Goal: Task Accomplishment & Management: Use online tool/utility

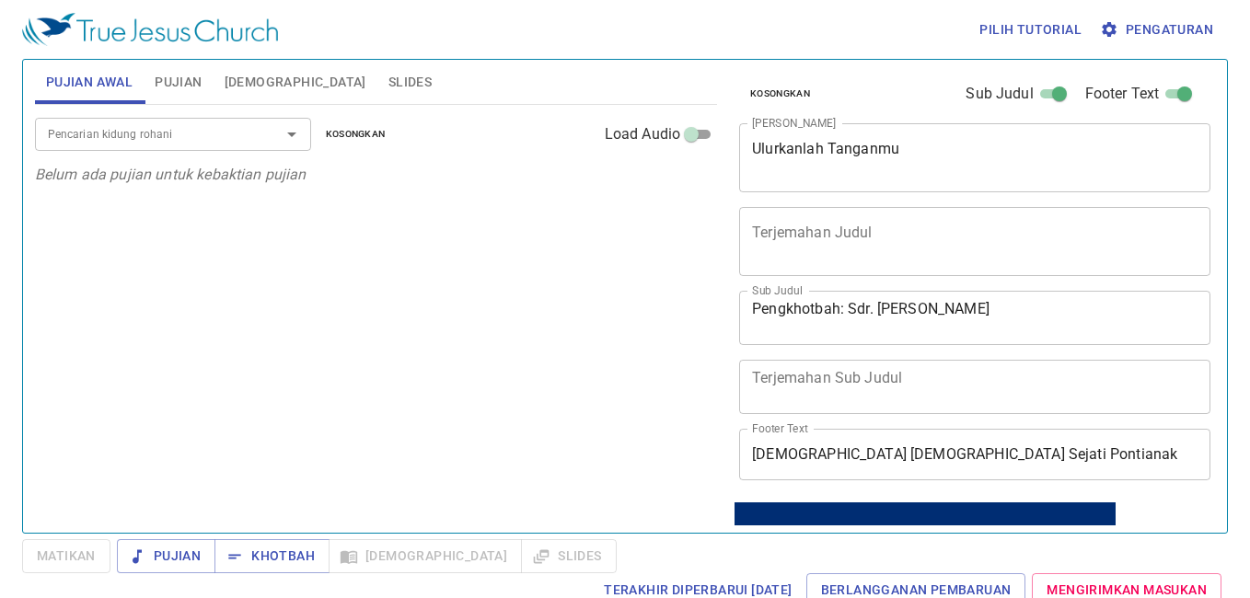
click at [789, 94] on span "Kosongkan" at bounding box center [780, 94] width 60 height 17
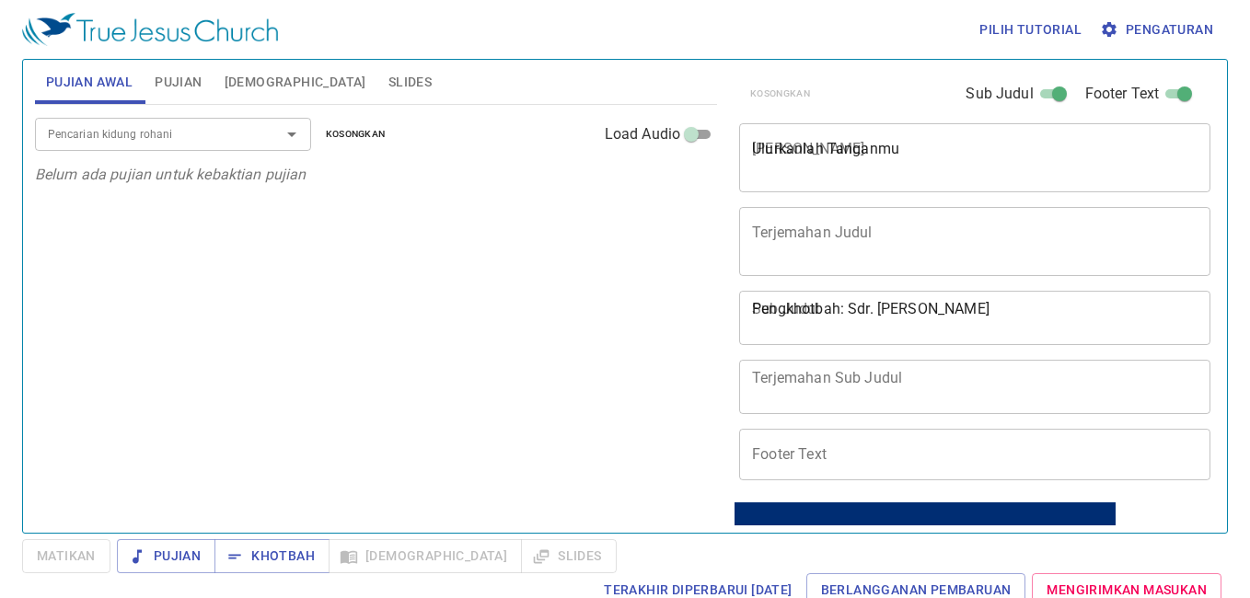
click at [172, 121] on div "Pencarian kidung rohani" at bounding box center [173, 134] width 276 height 32
type input "1"
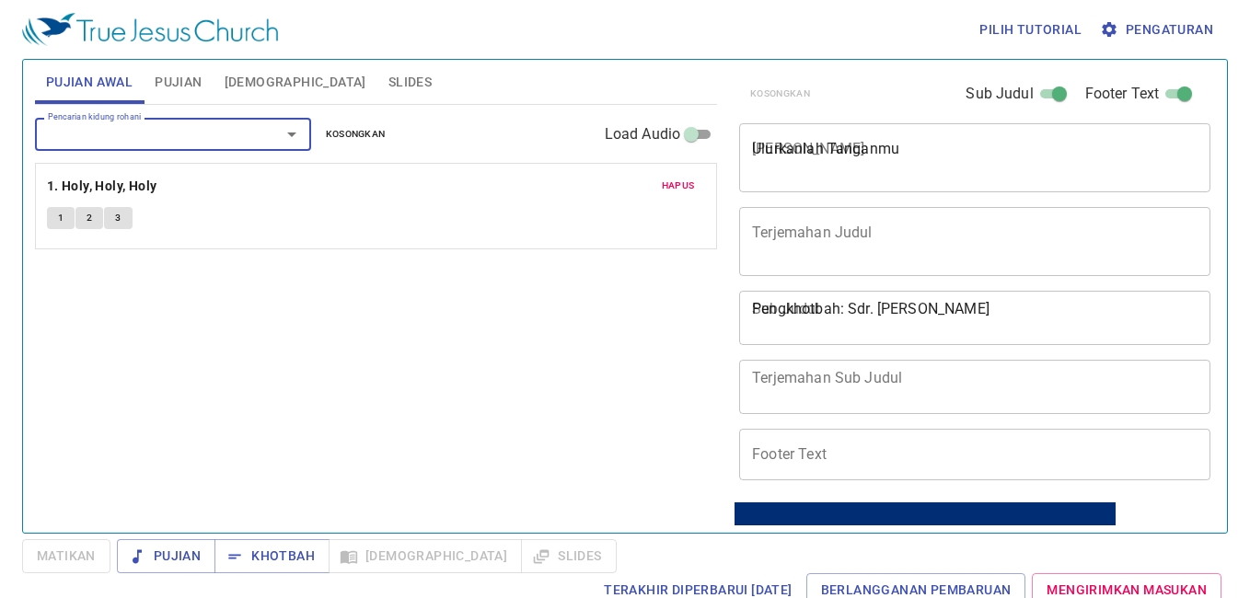
click at [48, 220] on button "1" at bounding box center [61, 218] width 28 height 22
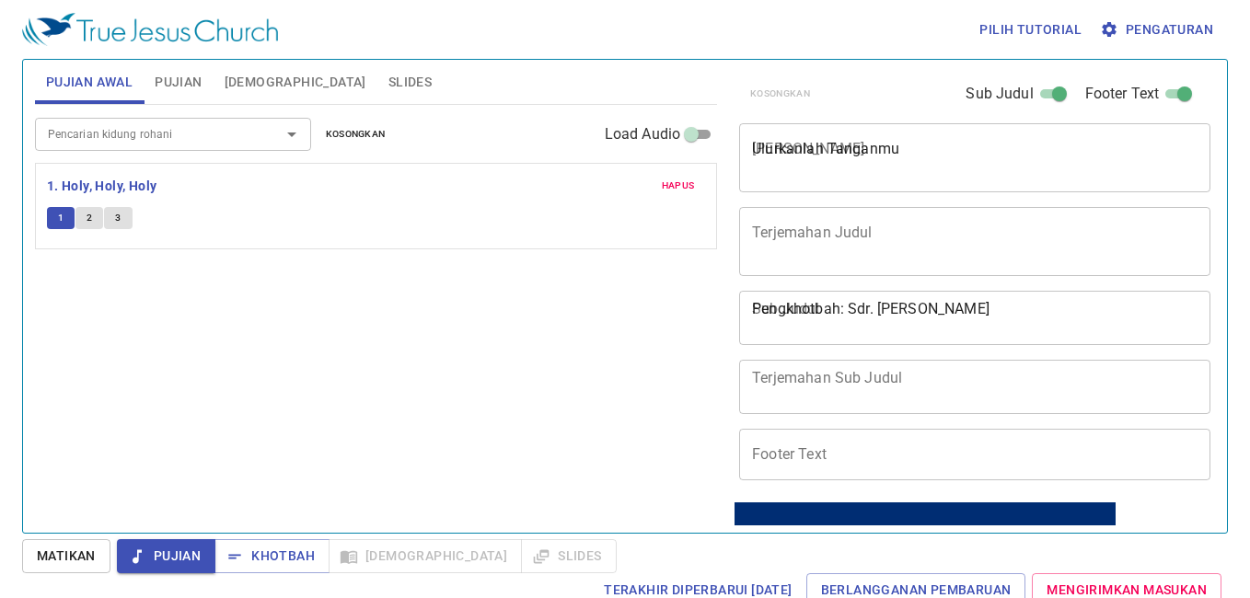
click at [1170, 31] on span "Pengaturan" at bounding box center [1159, 29] width 110 height 23
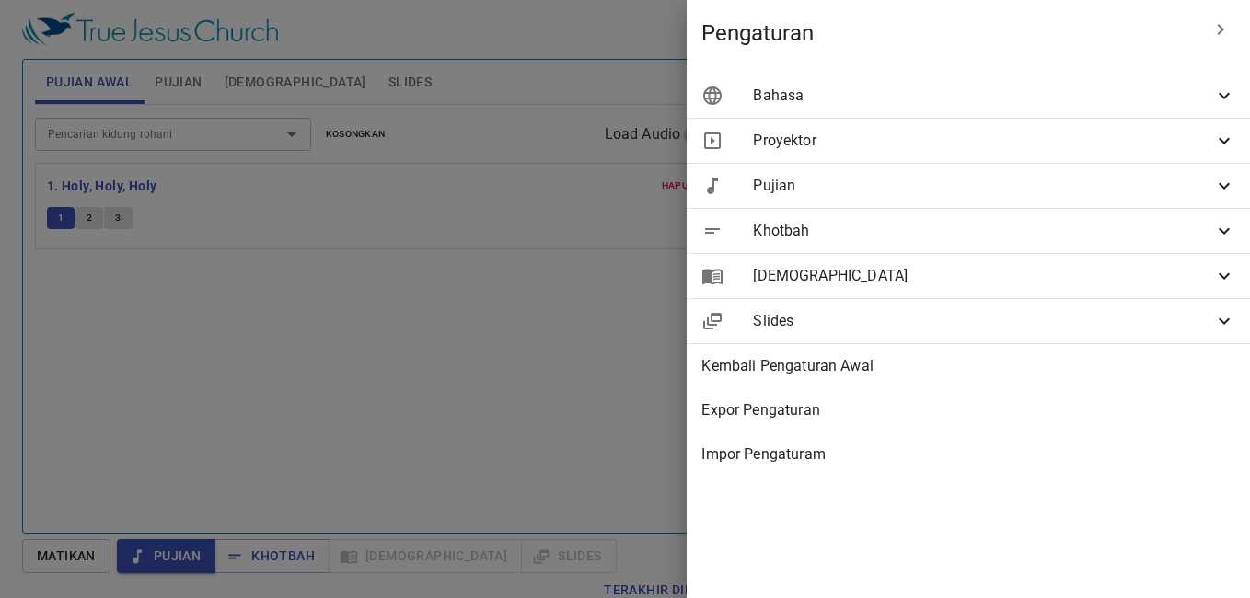
click at [864, 73] on ul "Bahasa Bahasa di Proyektor Dua Bahasa Pertama Bahasa Indonesia id Kedua 繁體中文 zh…" at bounding box center [968, 275] width 563 height 418
click at [853, 89] on span "Bahasa" at bounding box center [983, 96] width 460 height 22
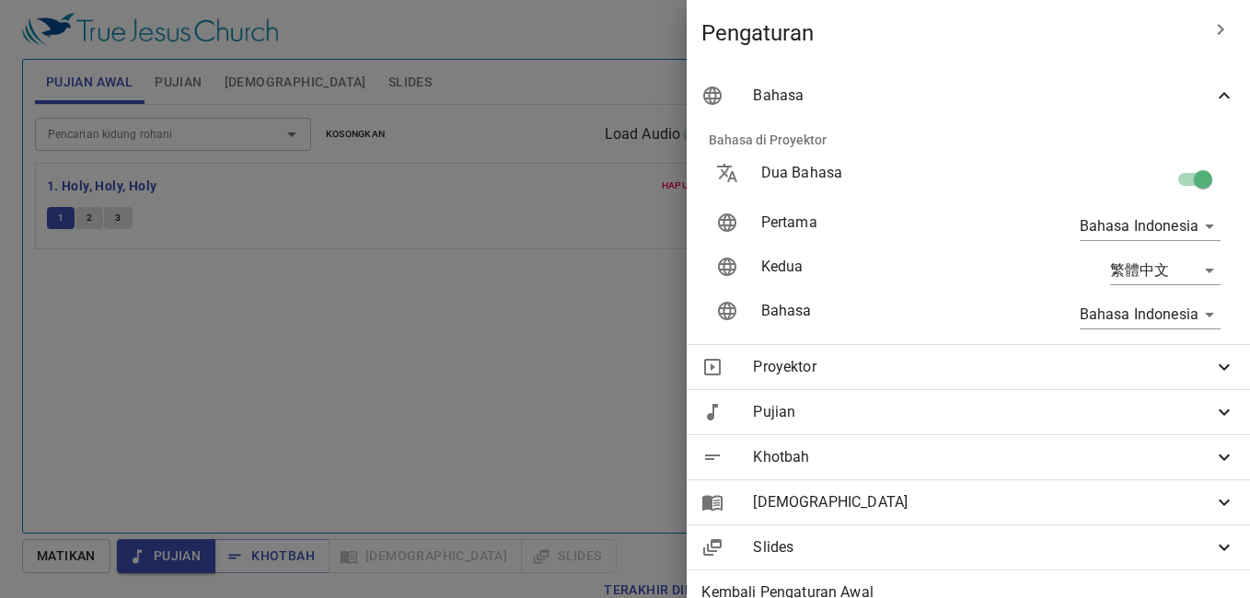
click at [1171, 172] on input "checkbox" at bounding box center [1203, 183] width 105 height 35
checkbox input "false"
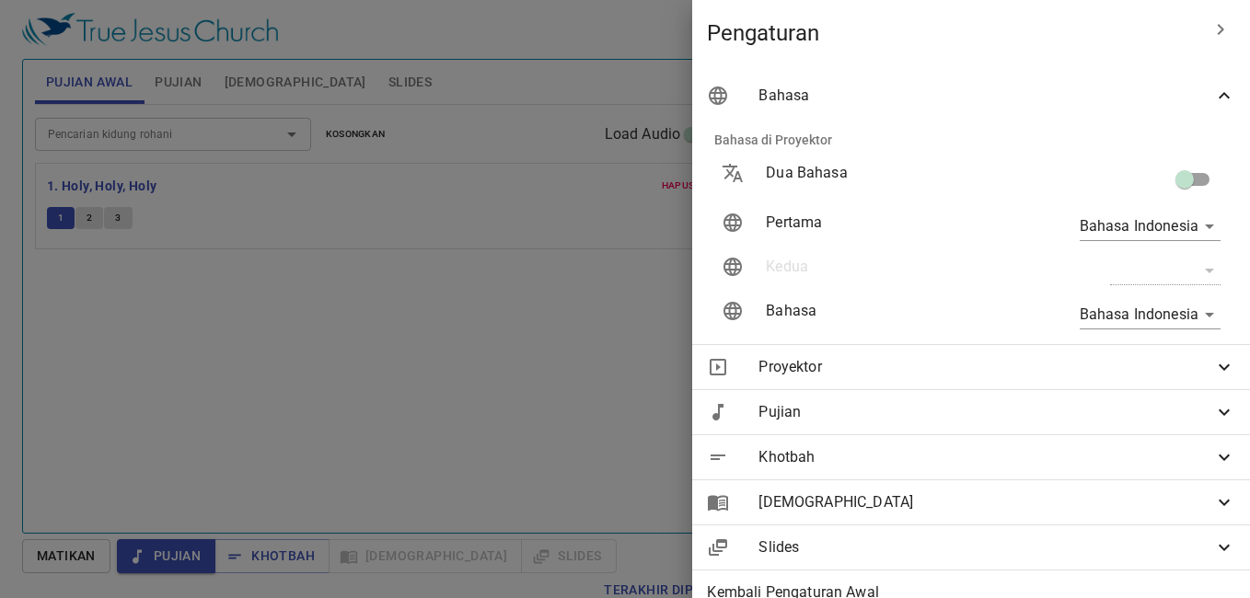
click at [427, 285] on div at bounding box center [625, 299] width 1250 height 598
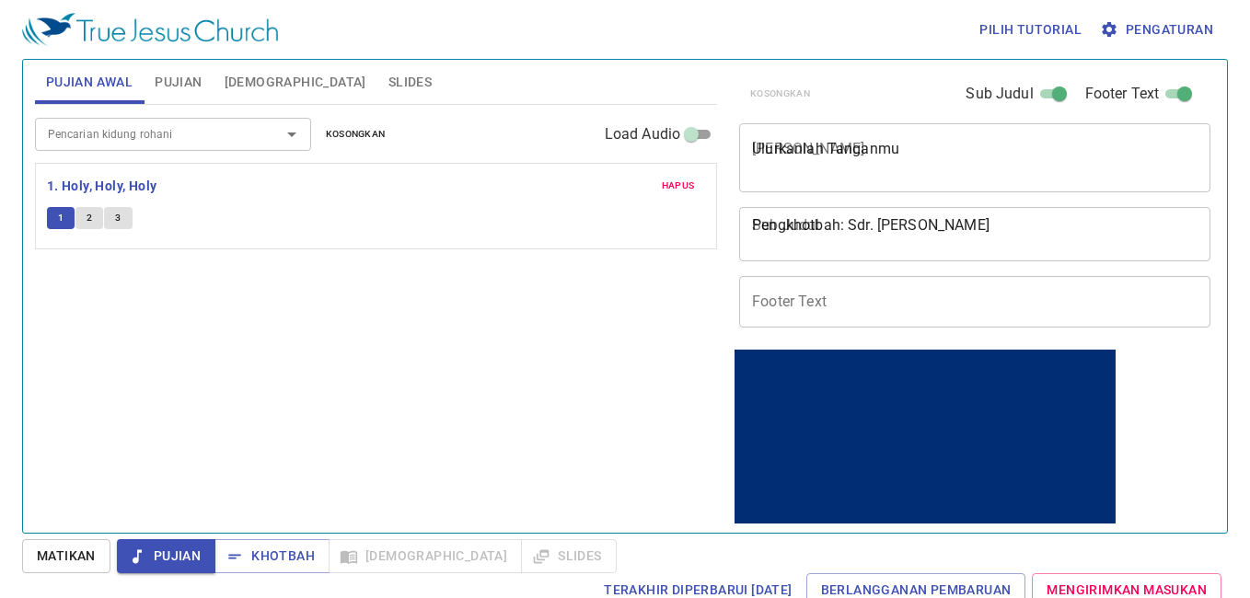
click at [147, 125] on input "Pencarian kidung rohani" at bounding box center [146, 133] width 211 height 21
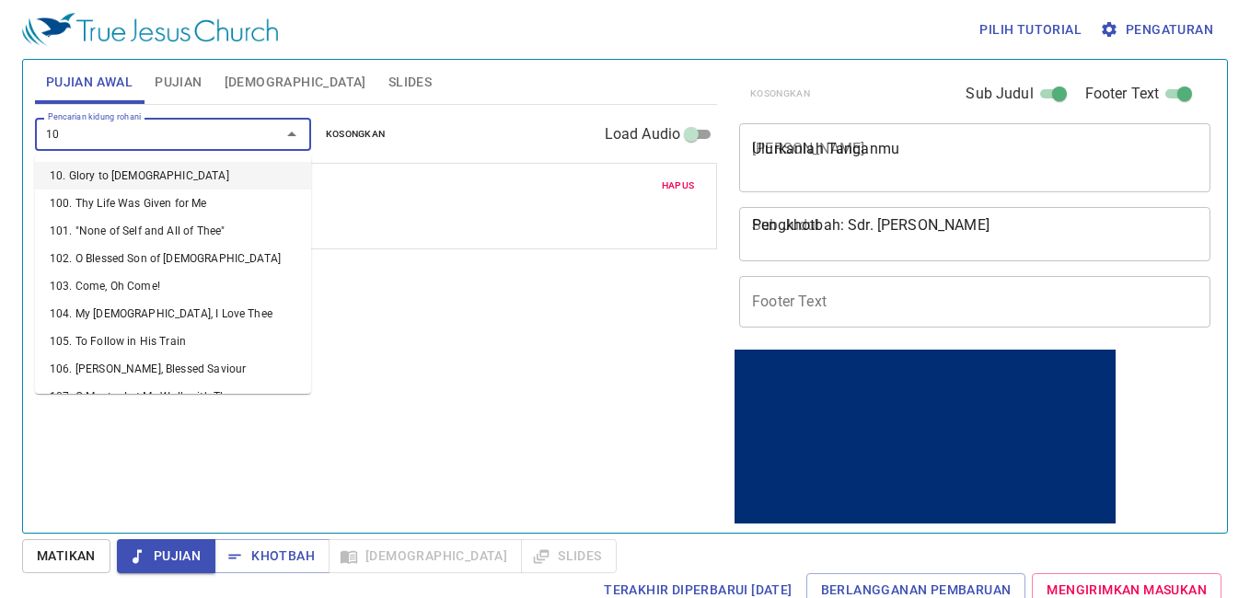
type input "101"
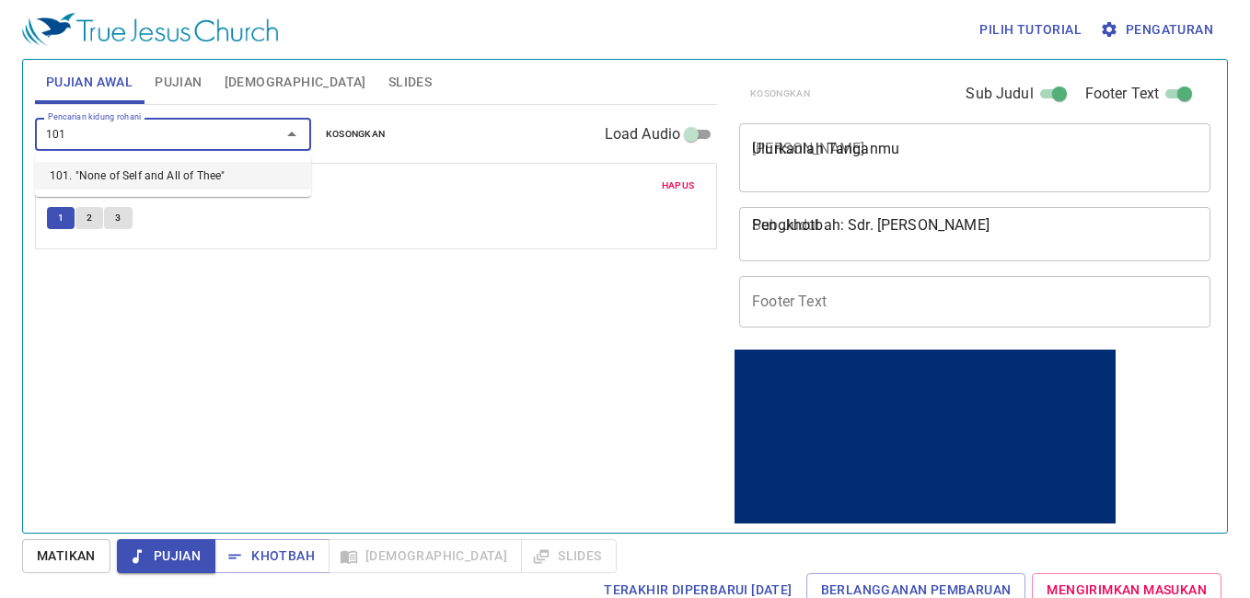
click at [171, 169] on li "101. "None of Self and All of Thee"" at bounding box center [173, 176] width 276 height 28
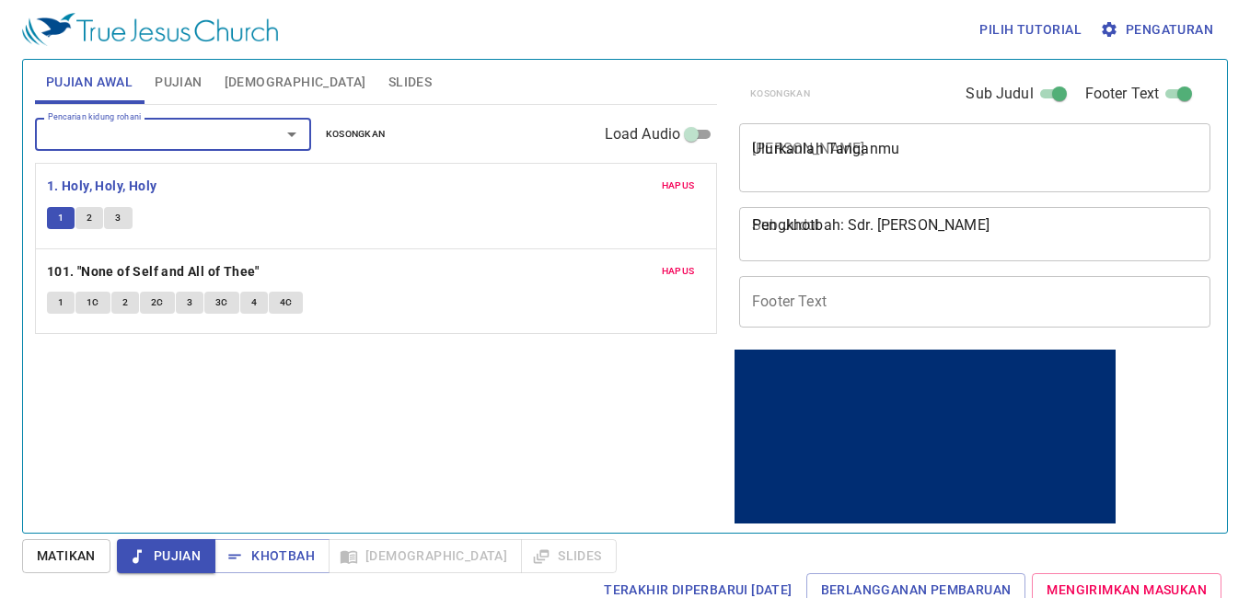
click at [50, 549] on span "Matikan" at bounding box center [66, 556] width 59 height 23
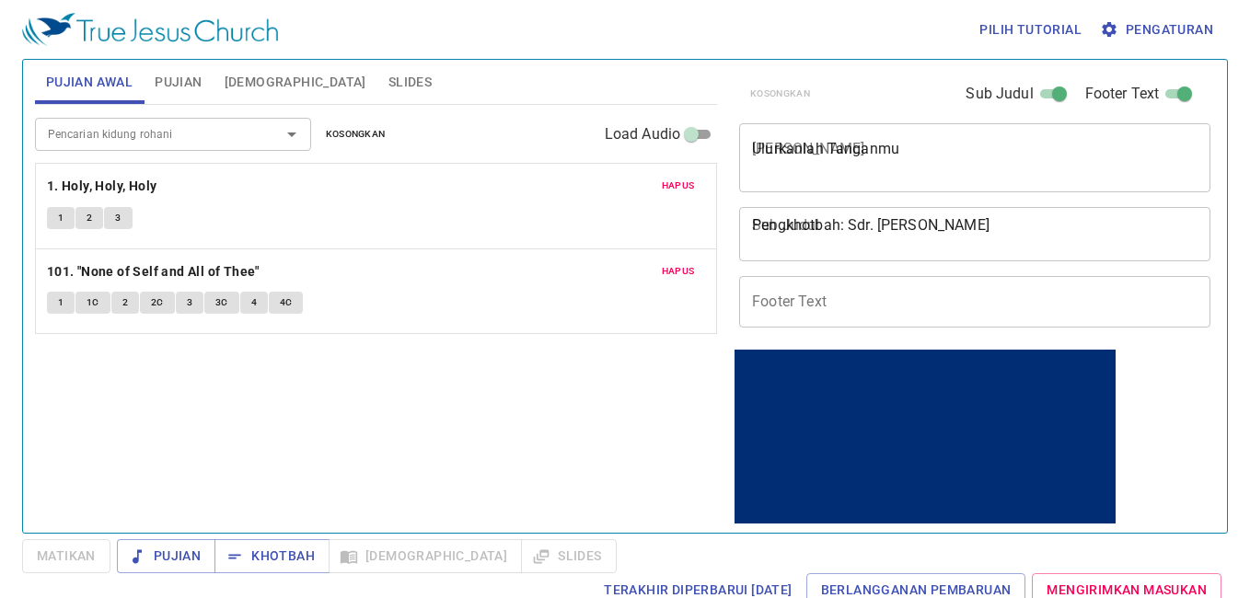
click at [56, 299] on button "1" at bounding box center [61, 303] width 28 height 22
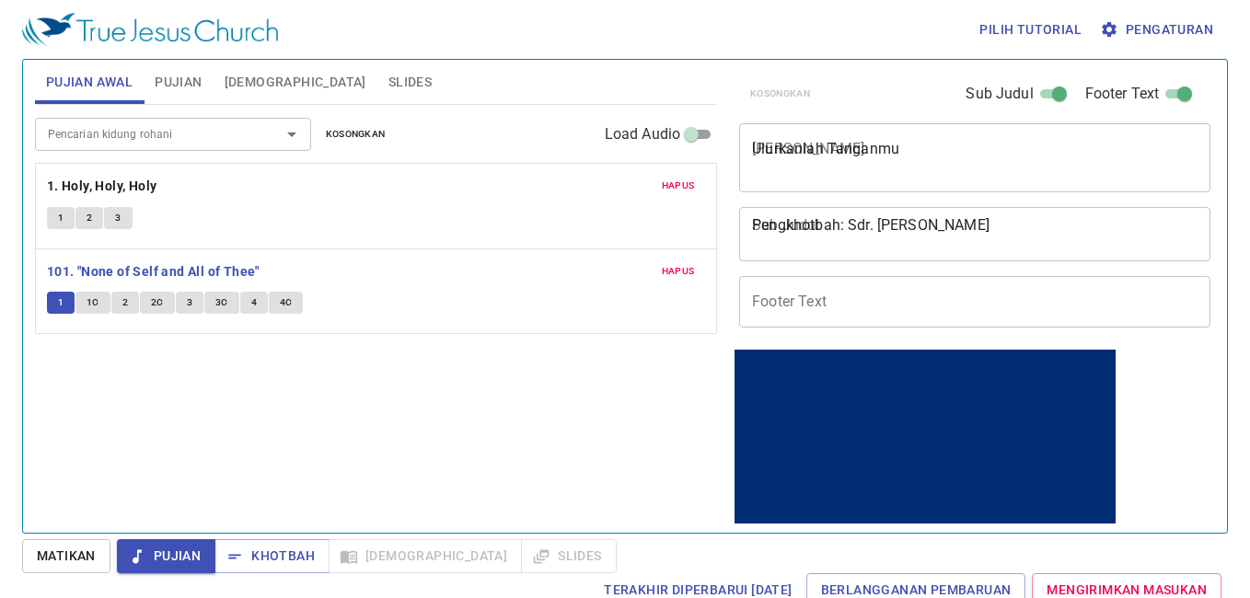
click at [92, 553] on span "Matikan" at bounding box center [66, 556] width 59 height 23
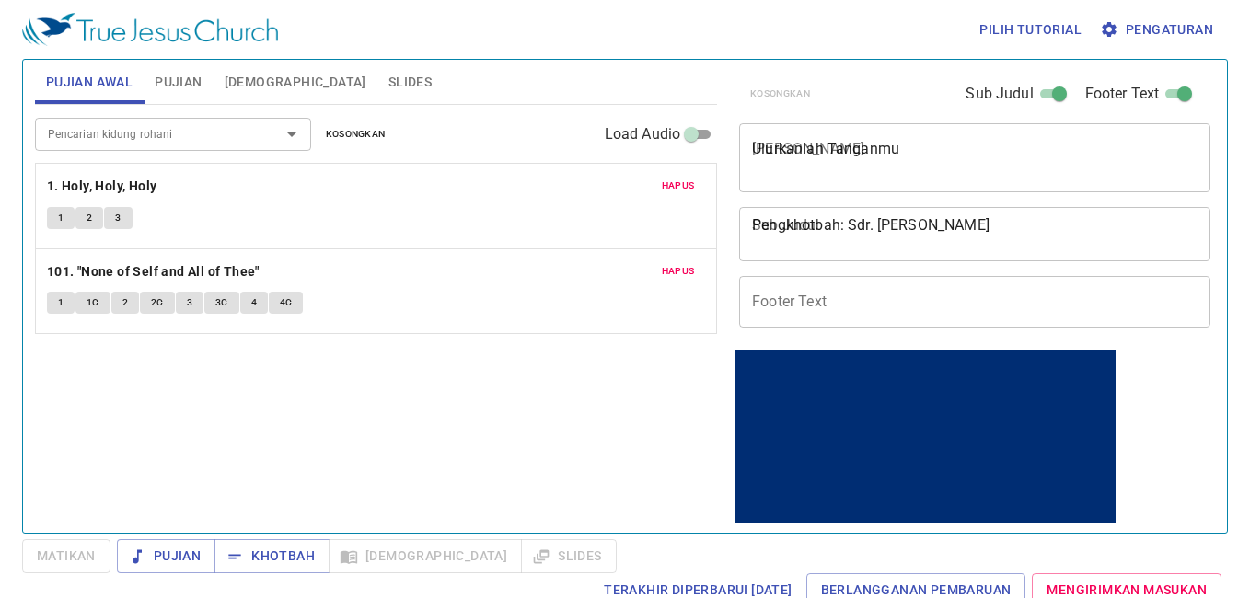
click at [113, 121] on div "Pencarian kidung rohani" at bounding box center [173, 134] width 276 height 32
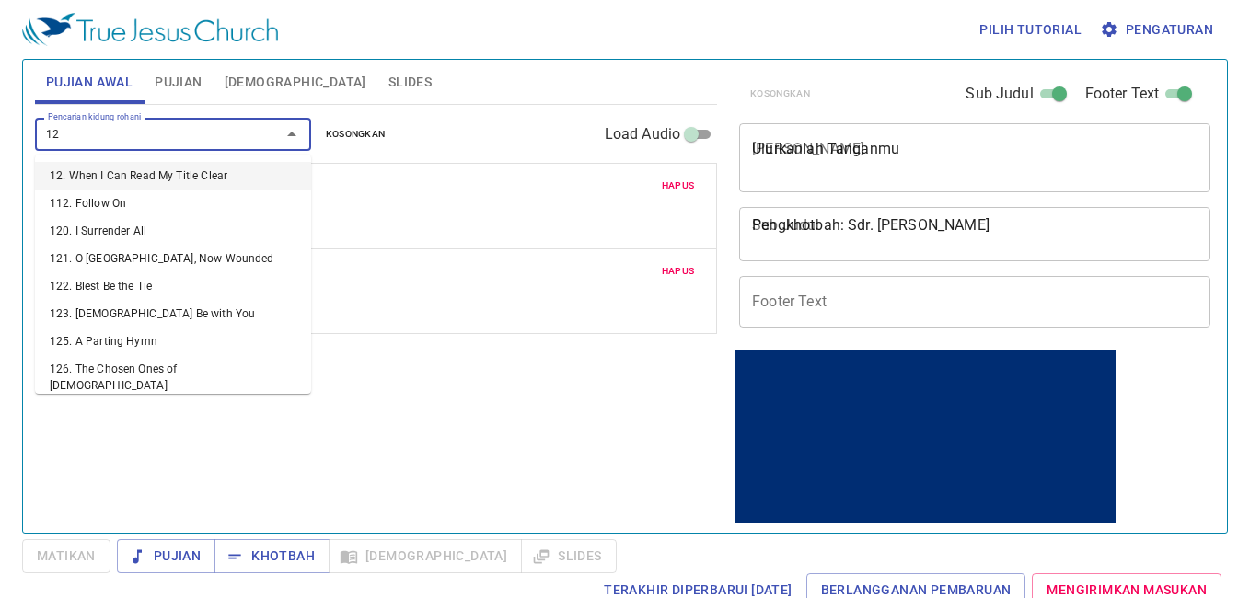
type input "126"
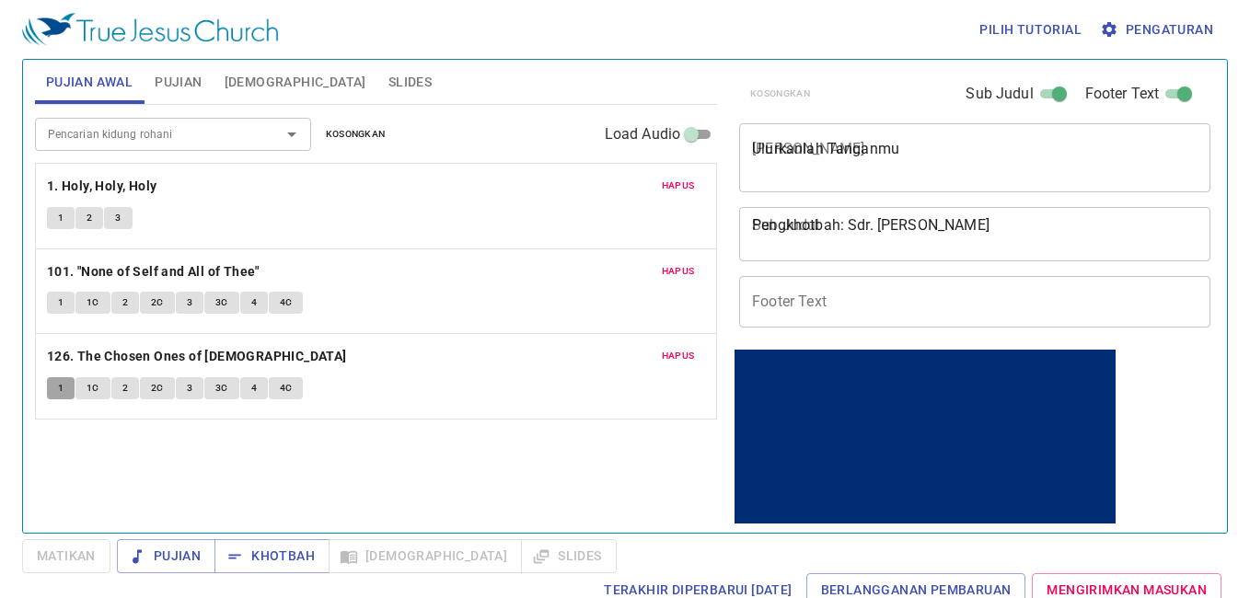
click at [51, 393] on button "1" at bounding box center [61, 389] width 28 height 22
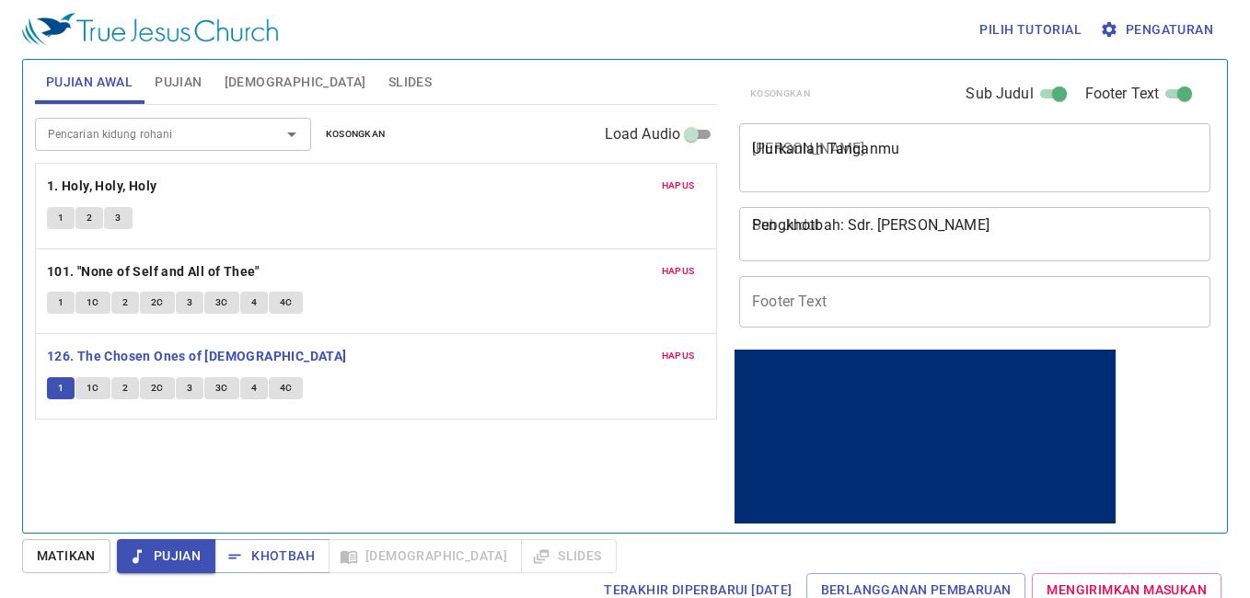
click at [94, 553] on span "Matikan" at bounding box center [66, 556] width 59 height 23
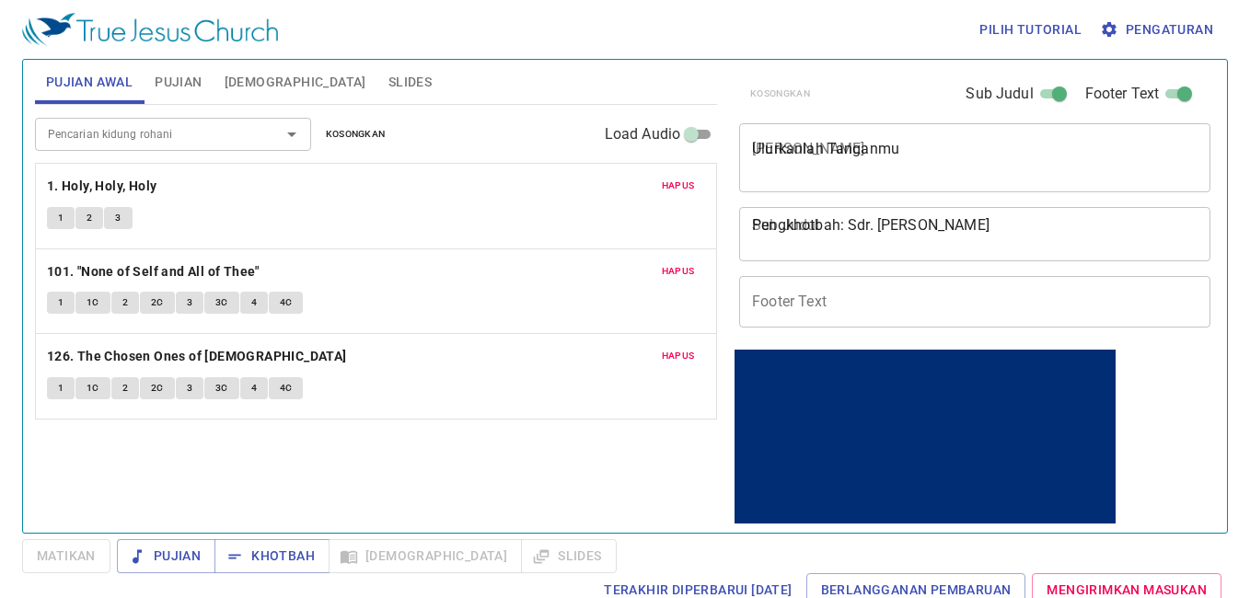
click at [879, 148] on textarea "Ulurkanlah Tanganmu" at bounding box center [975, 157] width 446 height 35
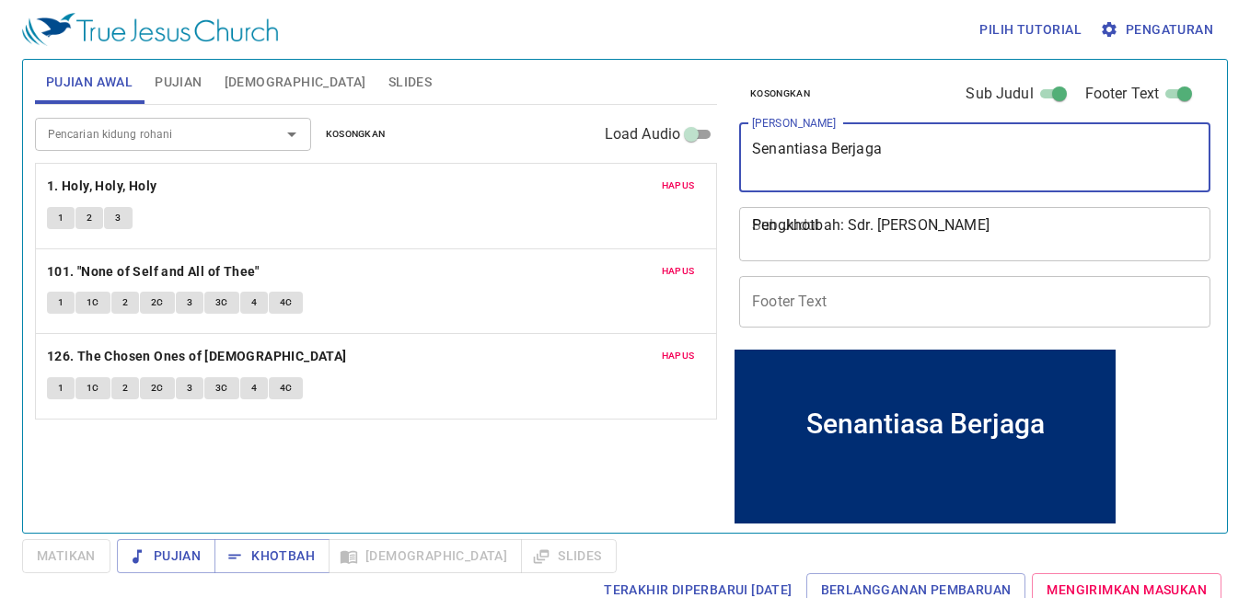
type textarea "Senantiasa Berjaga"
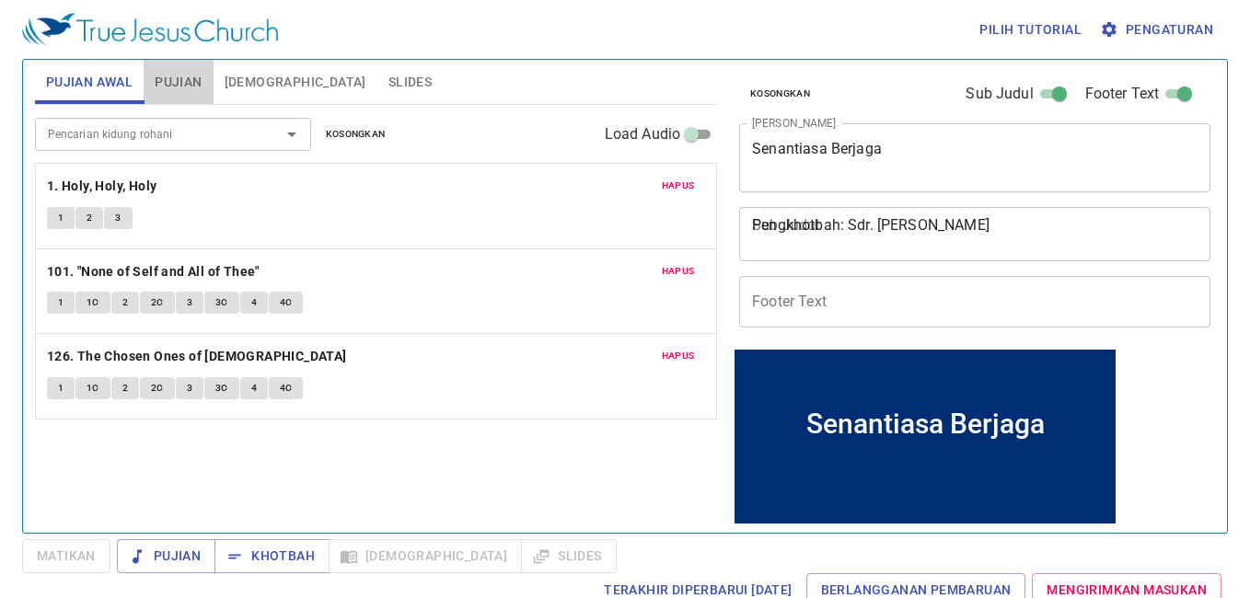
click at [176, 79] on span "Pujian" at bounding box center [178, 82] width 47 height 23
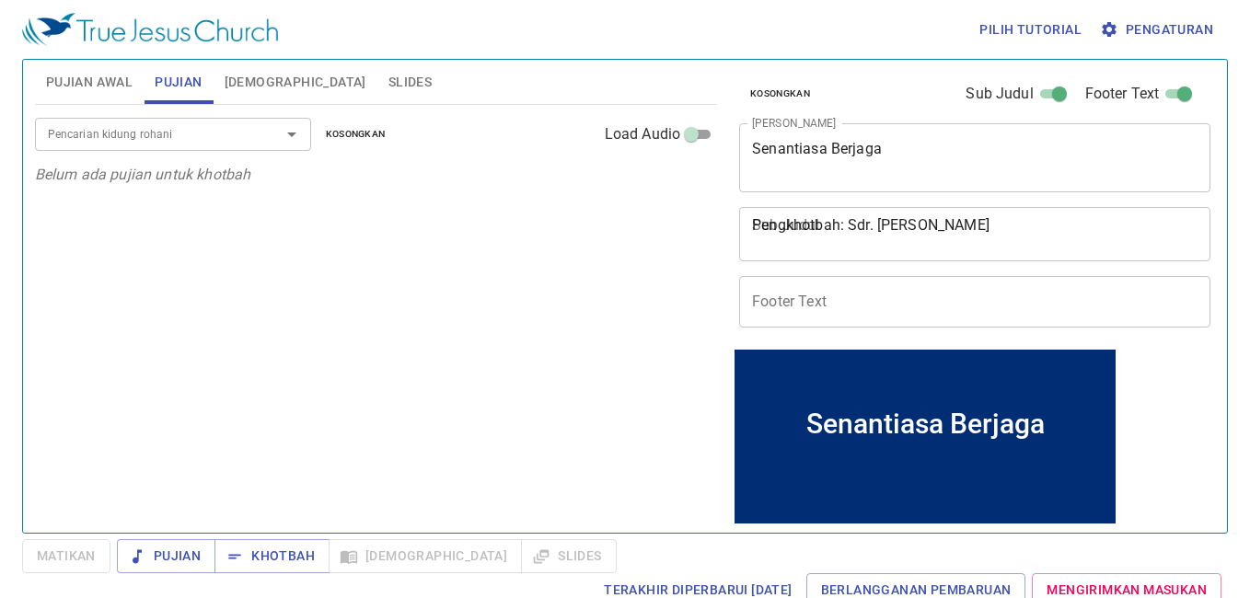
click at [159, 134] on input "Pencarian kidung rohani" at bounding box center [146, 133] width 211 height 21
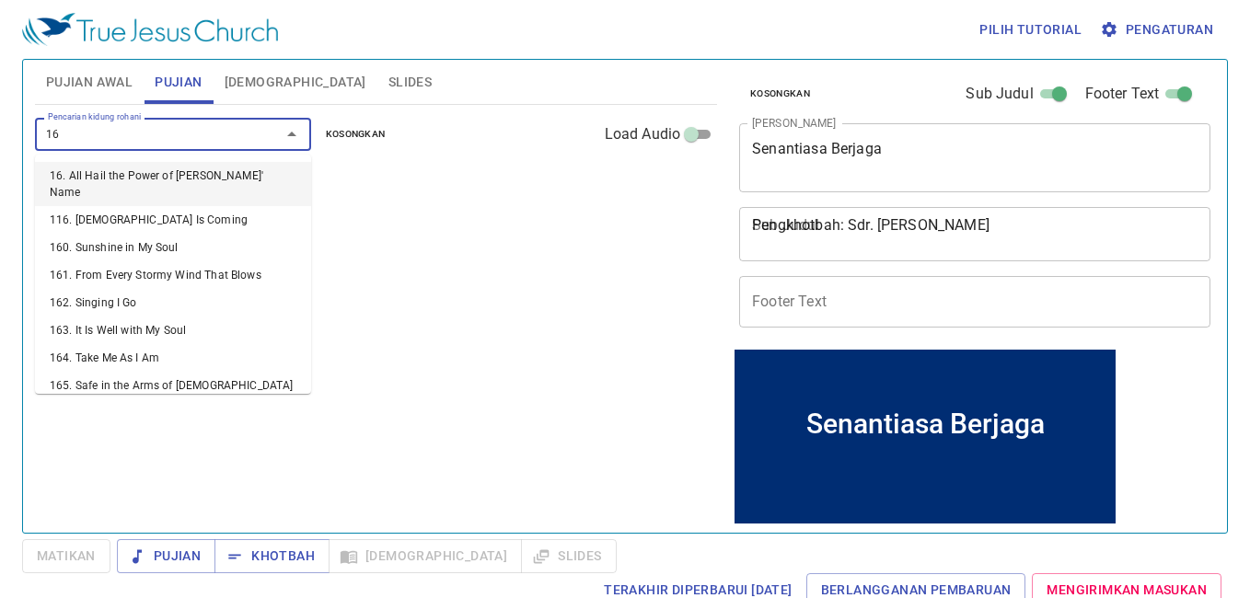
type input "169"
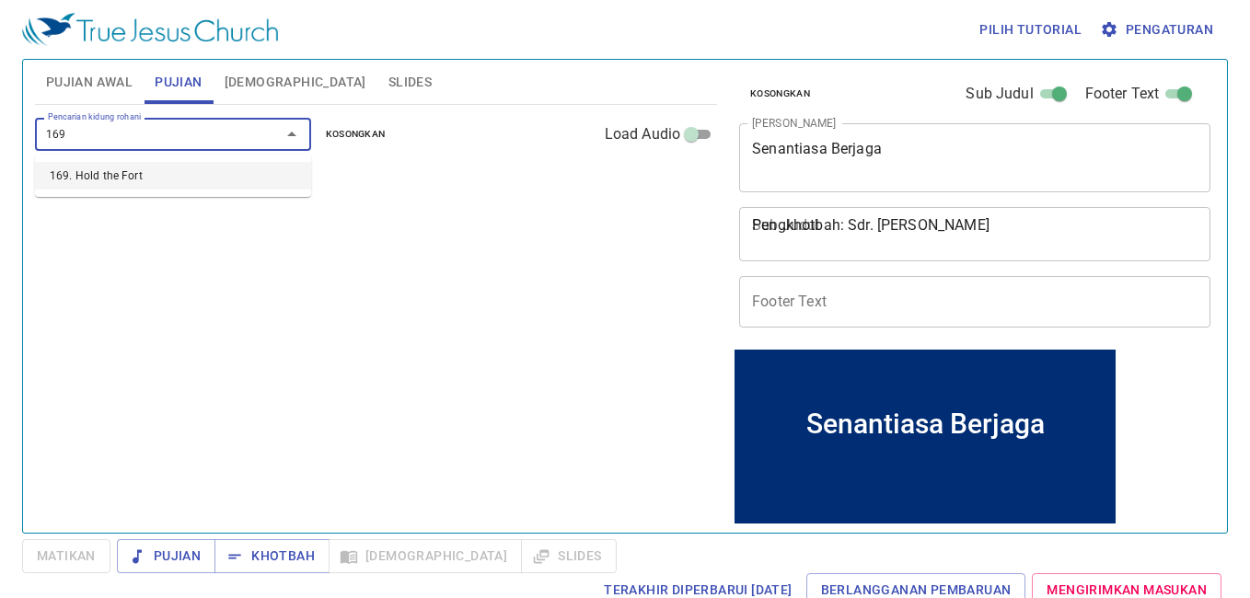
click at [188, 182] on li "169. Hold the Fort" at bounding box center [173, 176] width 276 height 28
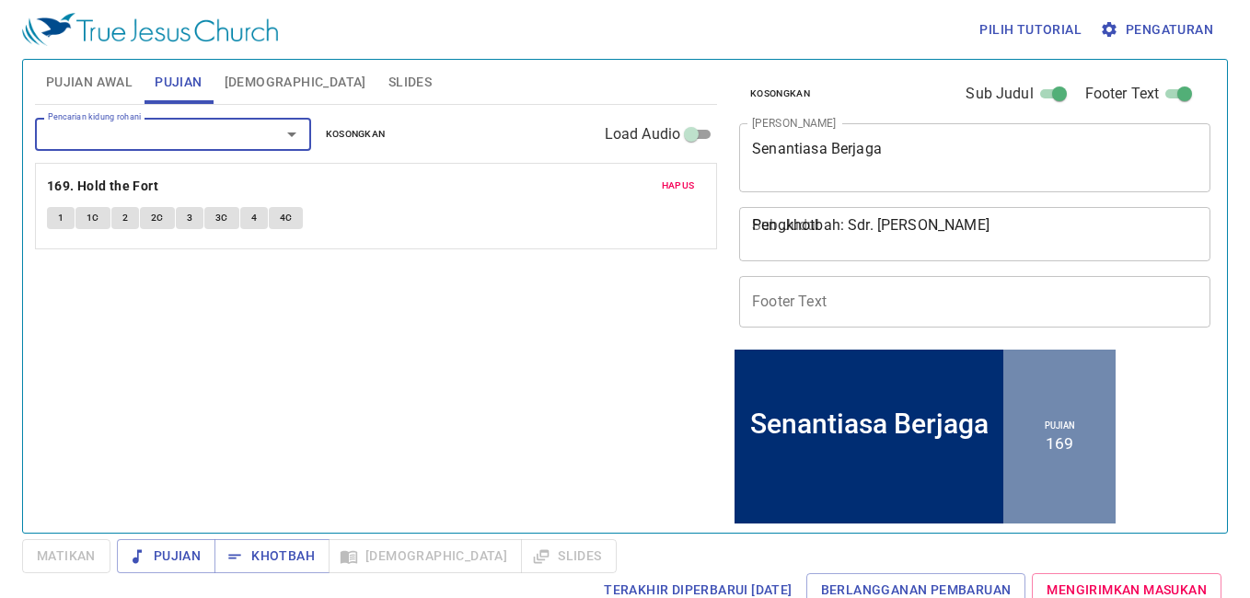
click at [72, 203] on div "Hapus 169. Hold the Fort 1 1C 2 2C 3 3C 4 4C" at bounding box center [376, 206] width 680 height 85
click at [55, 217] on button "1" at bounding box center [61, 218] width 28 height 22
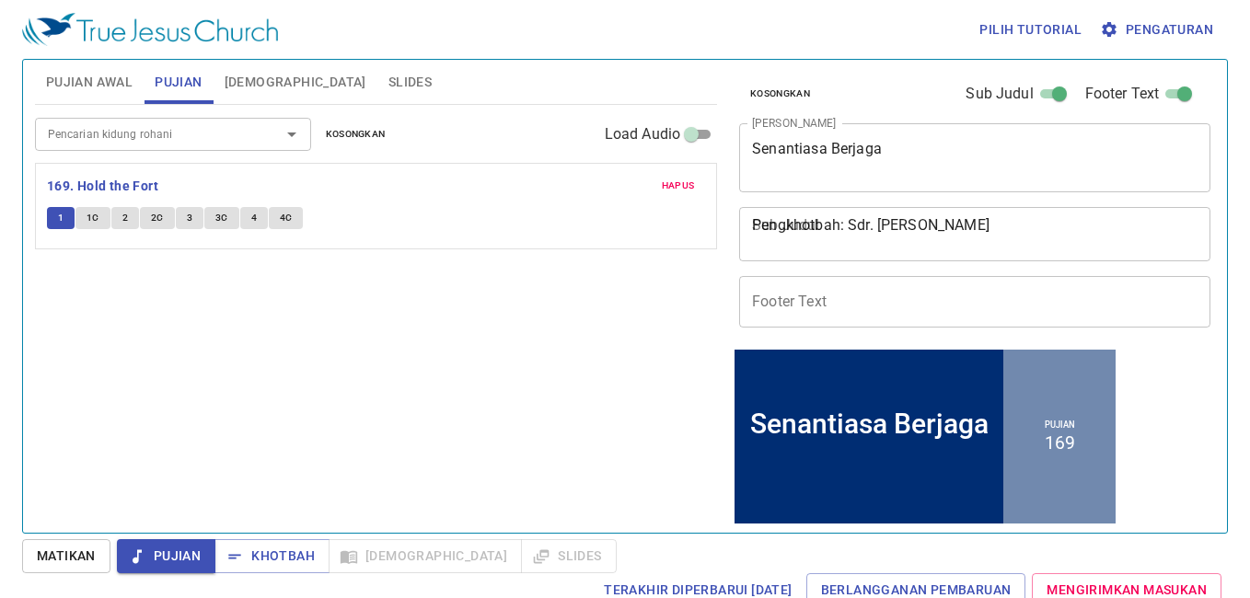
click at [56, 552] on span "Matikan" at bounding box center [66, 556] width 59 height 23
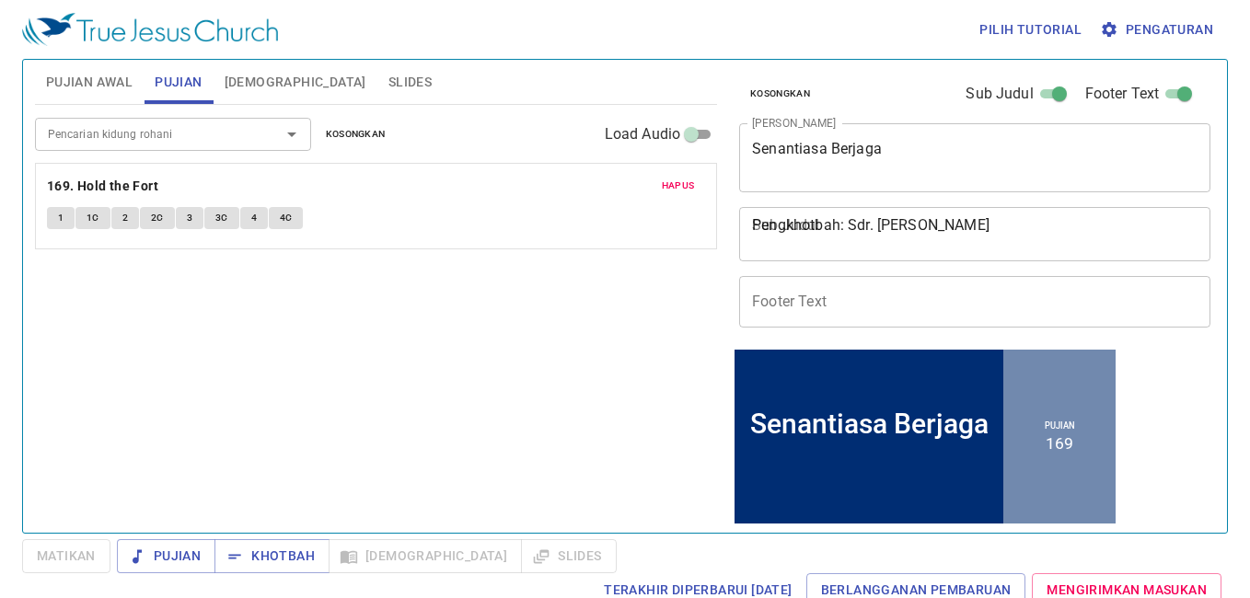
click at [851, 244] on textarea "Pengkhotbah: Sdr. Billy Andreas" at bounding box center [975, 233] width 446 height 35
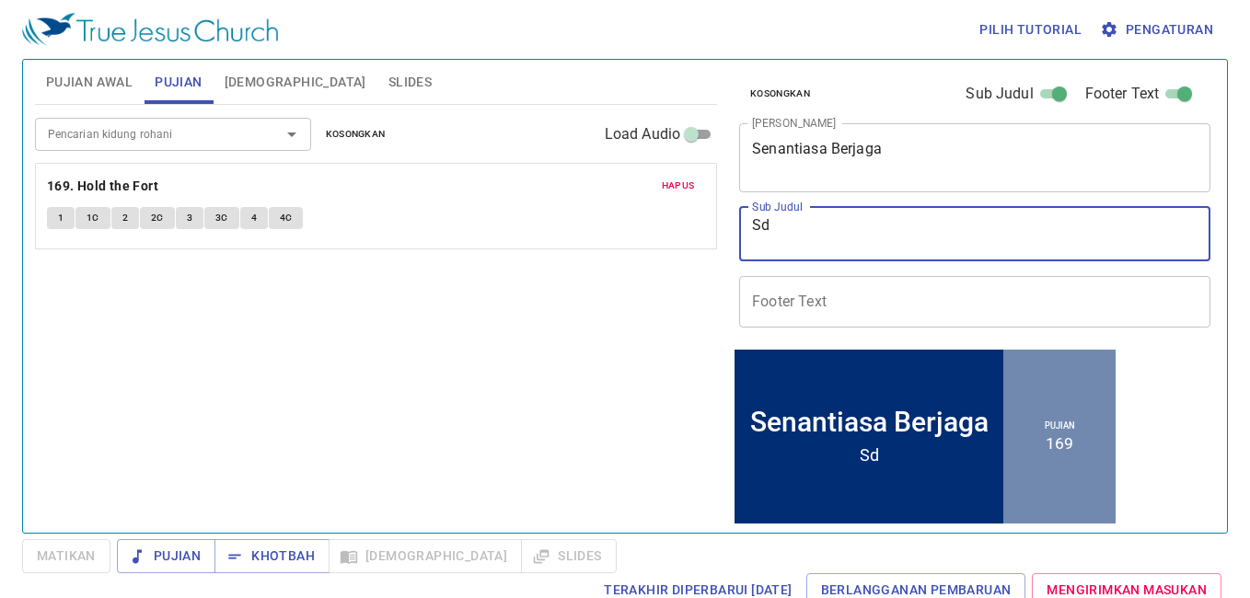
type textarea "S"
type textarea "Pengkotbh"
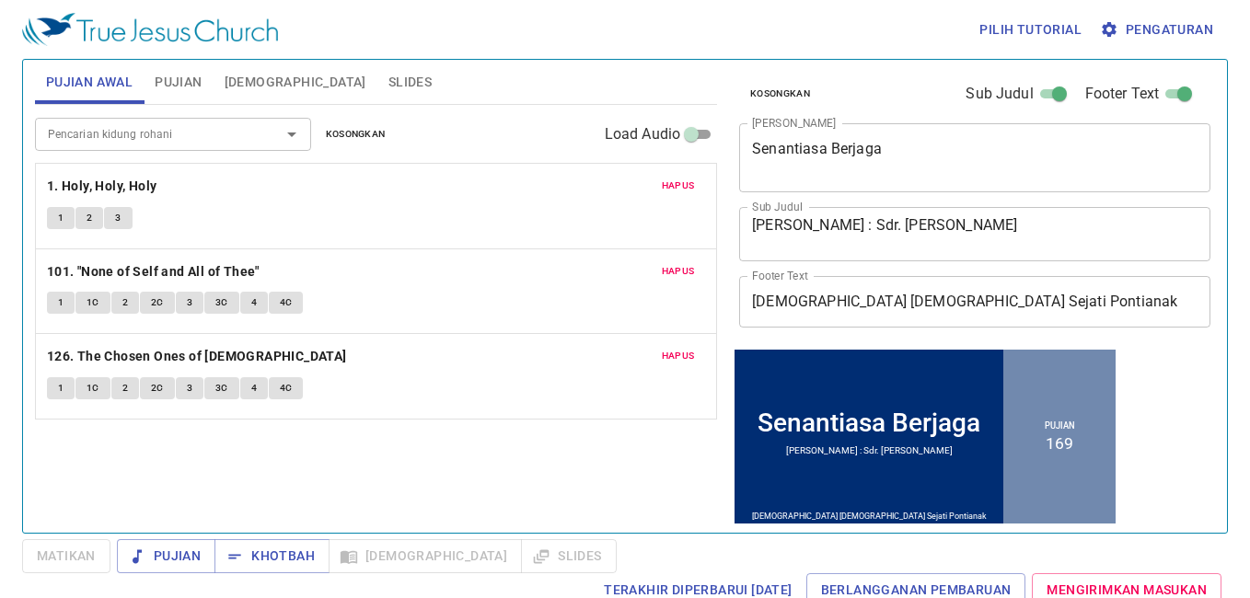
scroll to position [128, 0]
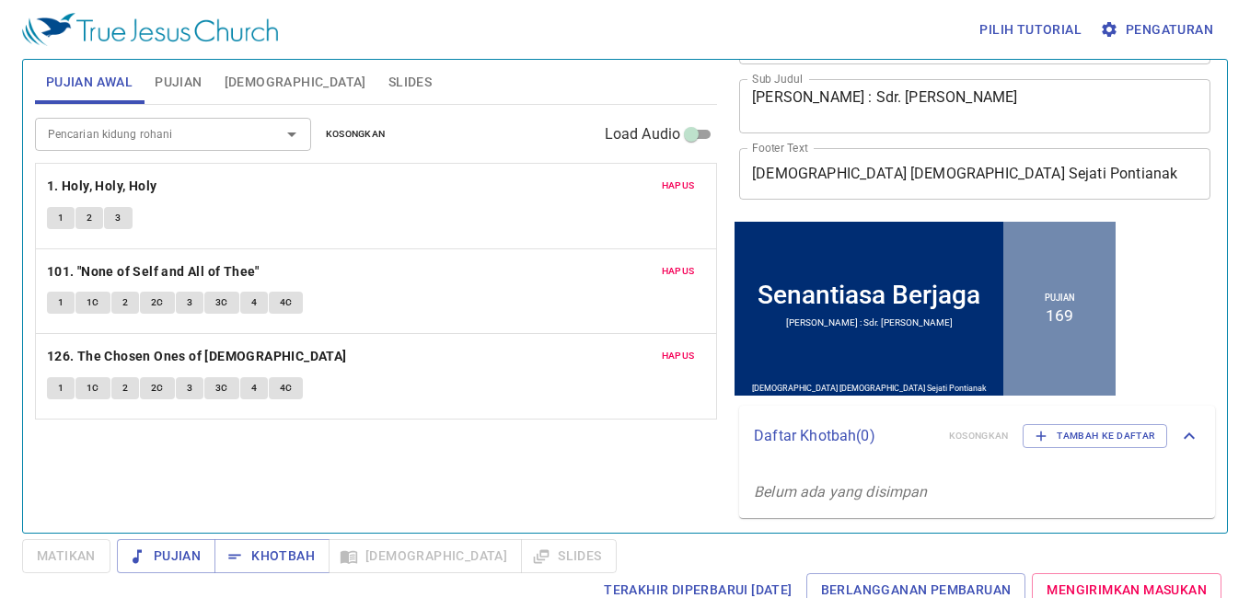
click at [307, 536] on div "Pilih tutorial Pengaturan Pujian Awal Pujian Alkitab Slides Pencarian kidung ro…" at bounding box center [625, 299] width 1250 height 598
click at [279, 556] on span "Khotbah" at bounding box center [272, 556] width 86 height 23
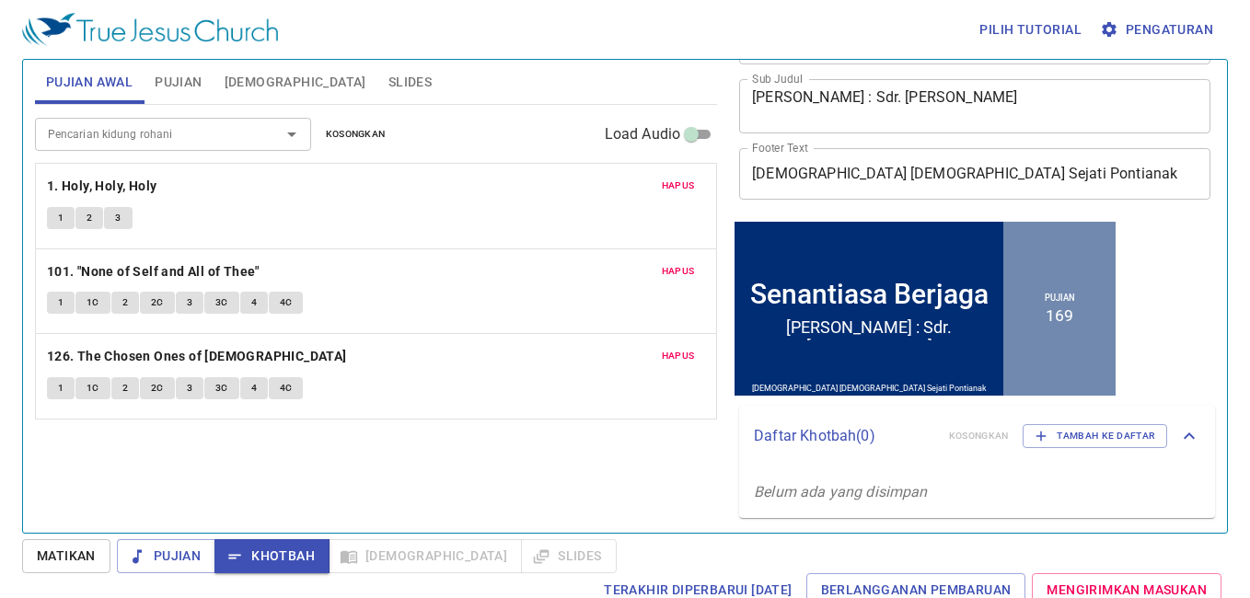
click at [389, 80] on span "Slides" at bounding box center [410, 82] width 43 height 23
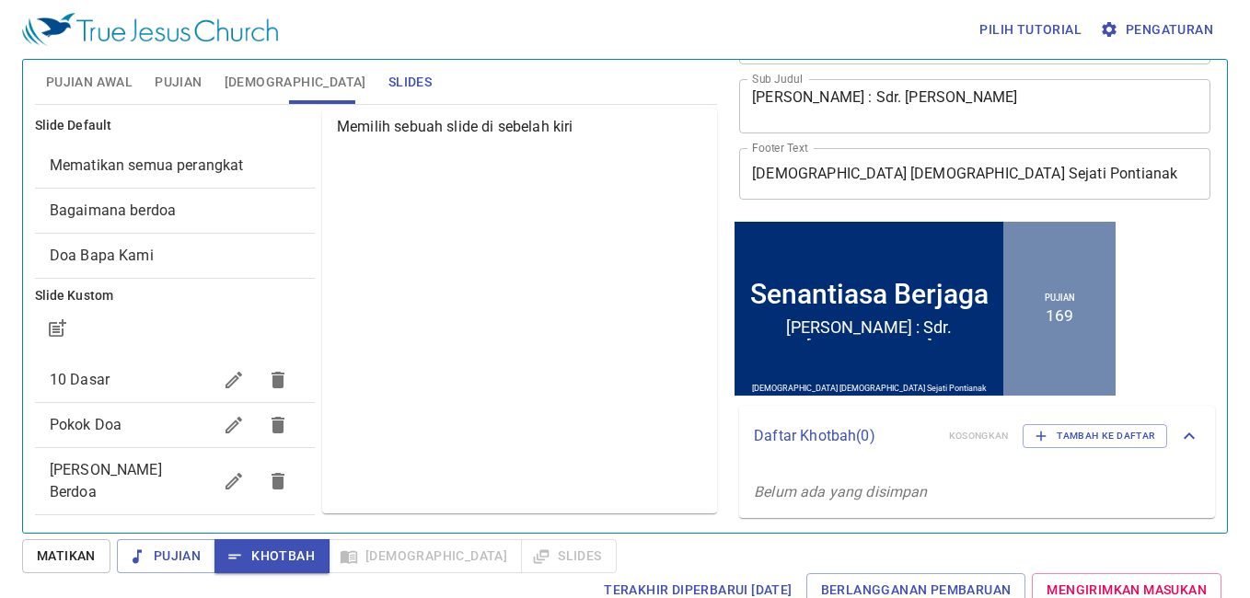
click at [491, 285] on div "Memilih sebuah slide di sebelah kiri" at bounding box center [519, 311] width 395 height 405
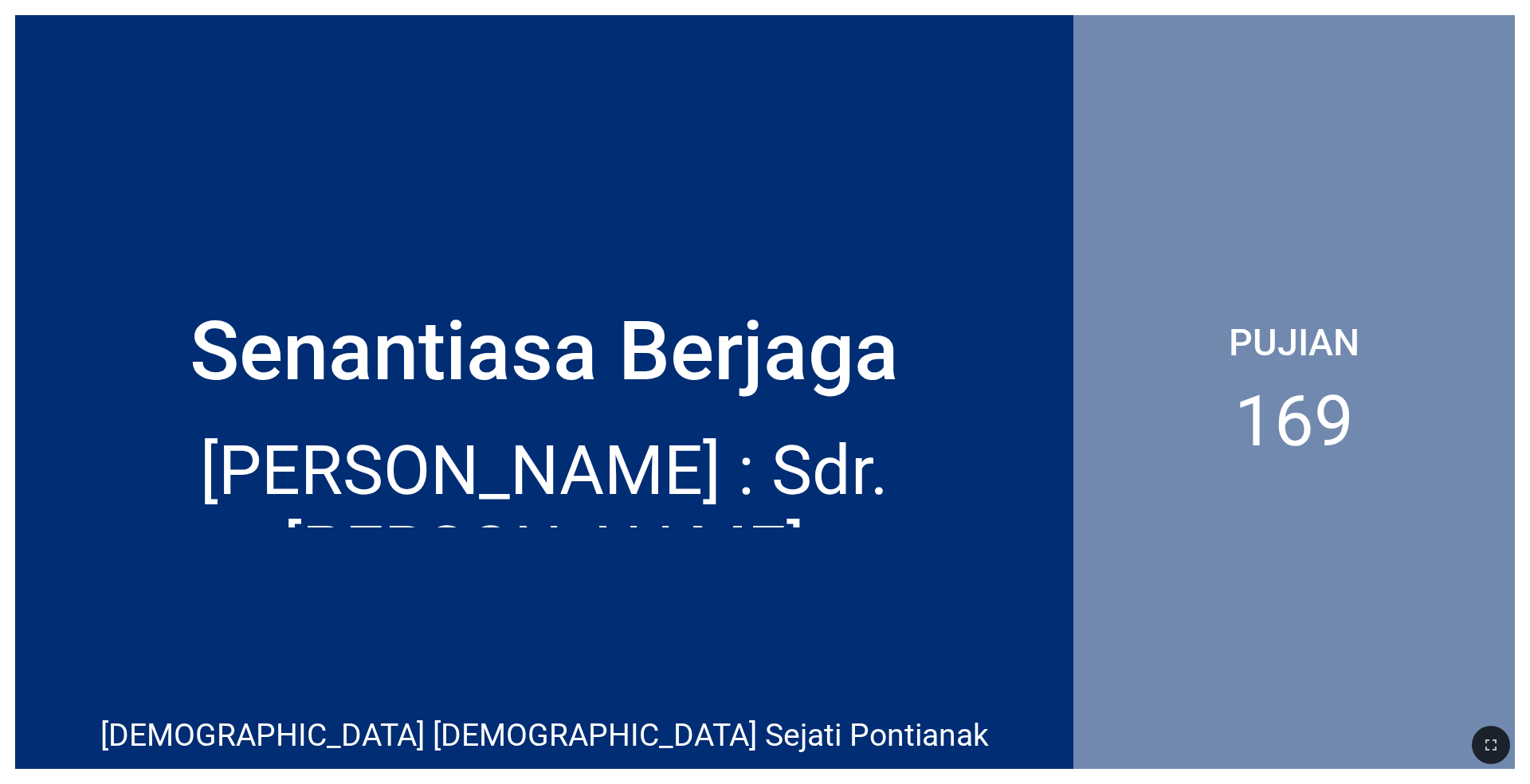
click at [1075, 306] on div "Pujian 169" at bounding box center [1294, 391] width 441 height 754
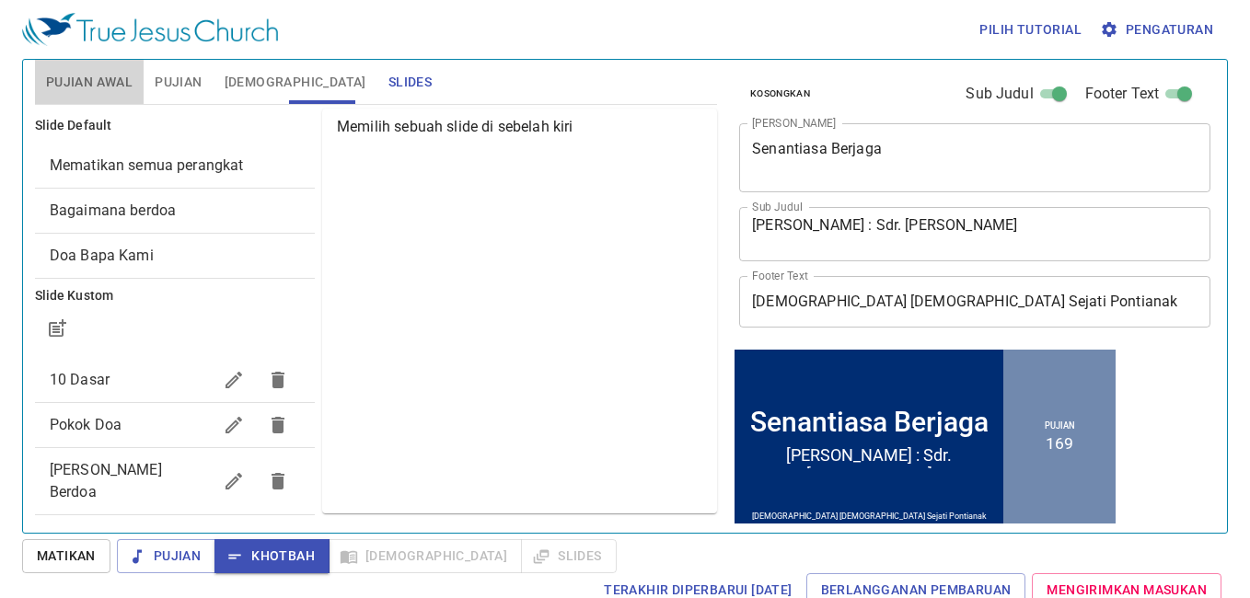
click at [59, 81] on span "Pujian Awal" at bounding box center [89, 82] width 87 height 23
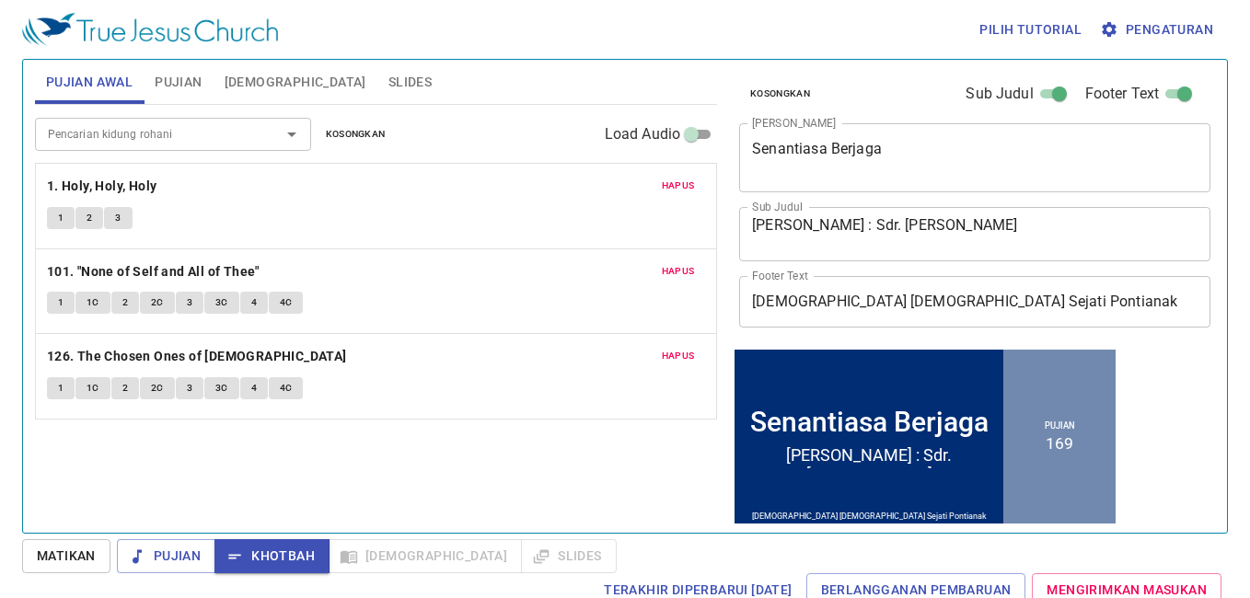
click at [174, 76] on span "Pujian" at bounding box center [178, 82] width 47 height 23
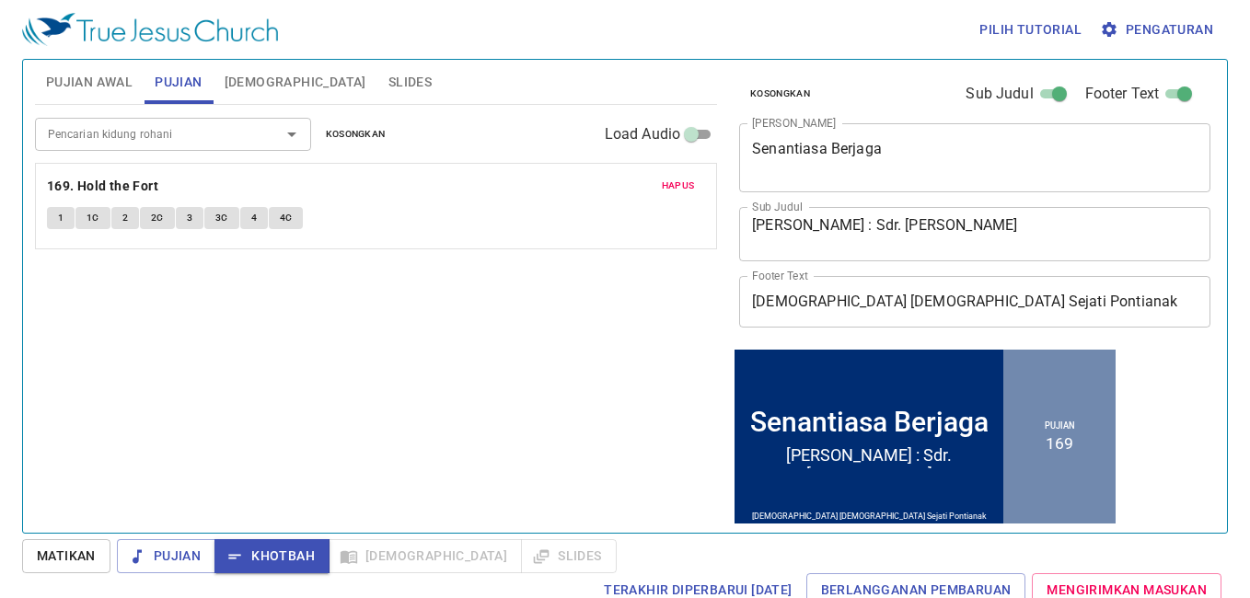
click at [242, 81] on span "[DEMOGRAPHIC_DATA]" at bounding box center [296, 82] width 142 height 23
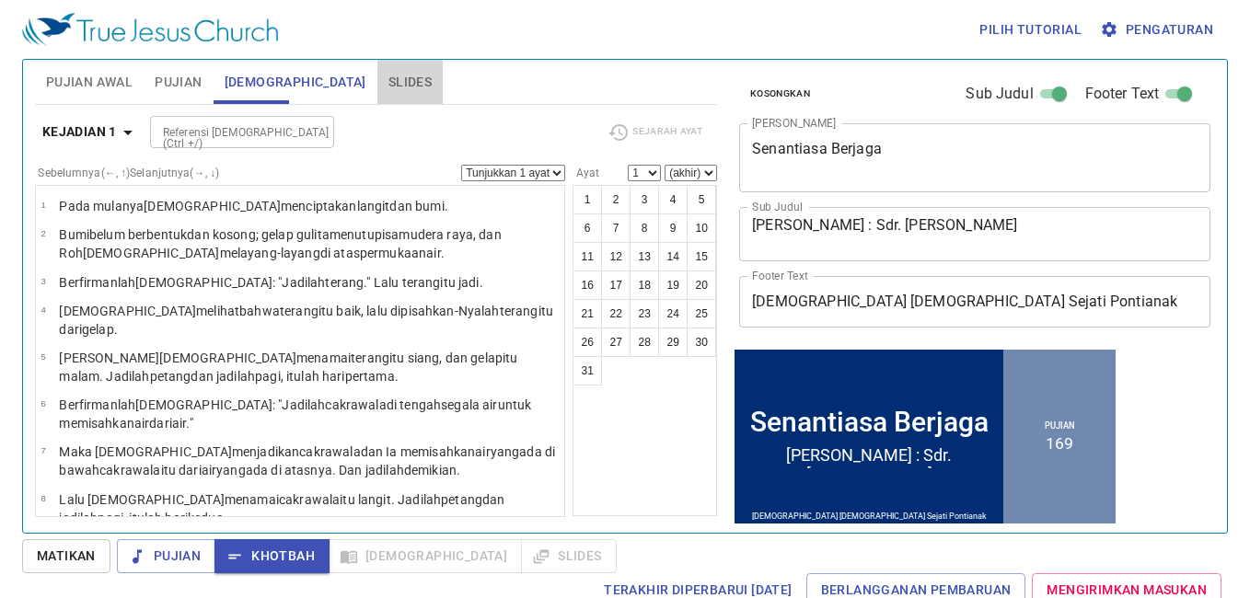
click at [389, 78] on span "Slides" at bounding box center [410, 82] width 43 height 23
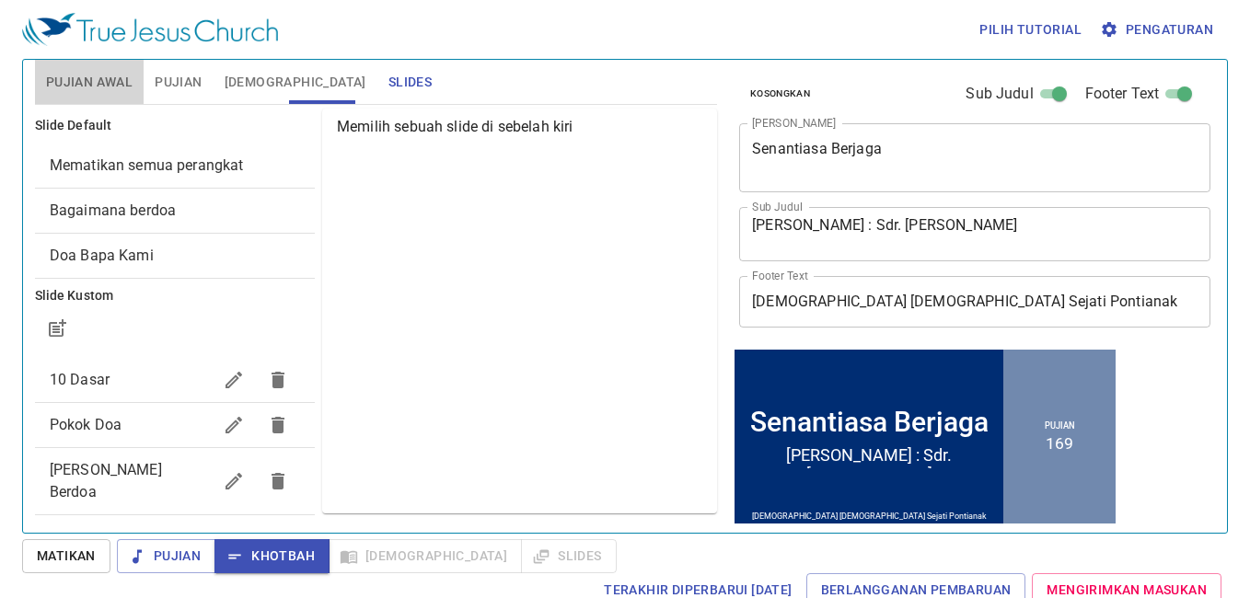
click at [94, 74] on span "Pujian Awal" at bounding box center [89, 82] width 87 height 23
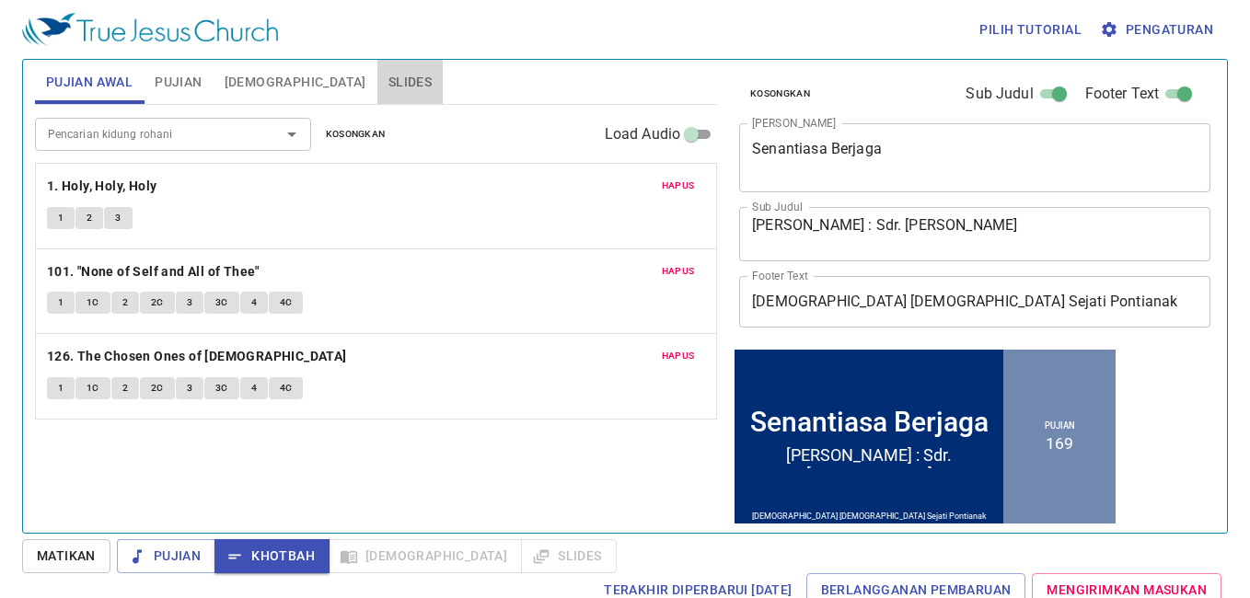
click at [378, 68] on button "Slides" at bounding box center [410, 82] width 65 height 44
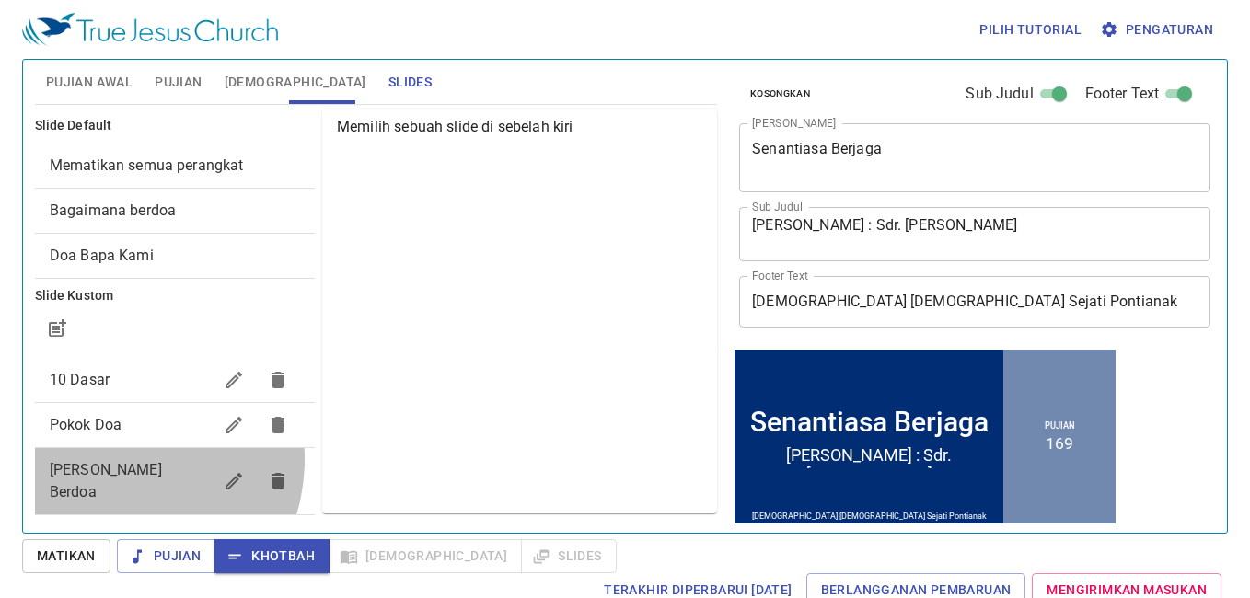
click at [111, 459] on span "[PERSON_NAME] Berdoa" at bounding box center [131, 481] width 162 height 44
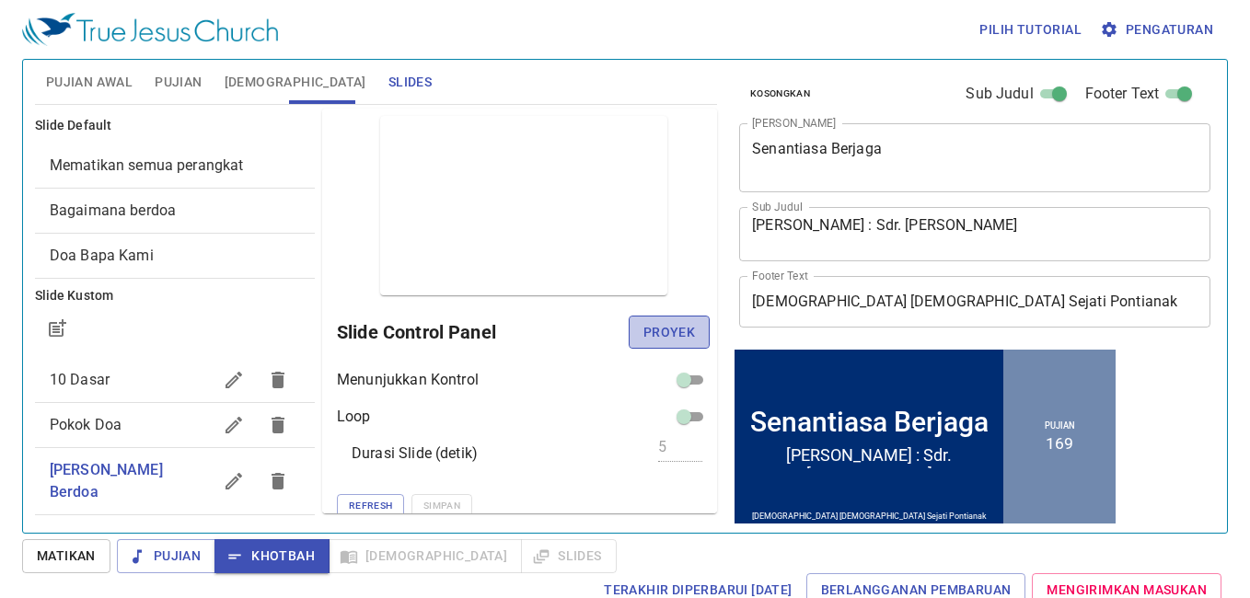
click at [677, 327] on span "Proyek" at bounding box center [670, 332] width 52 height 23
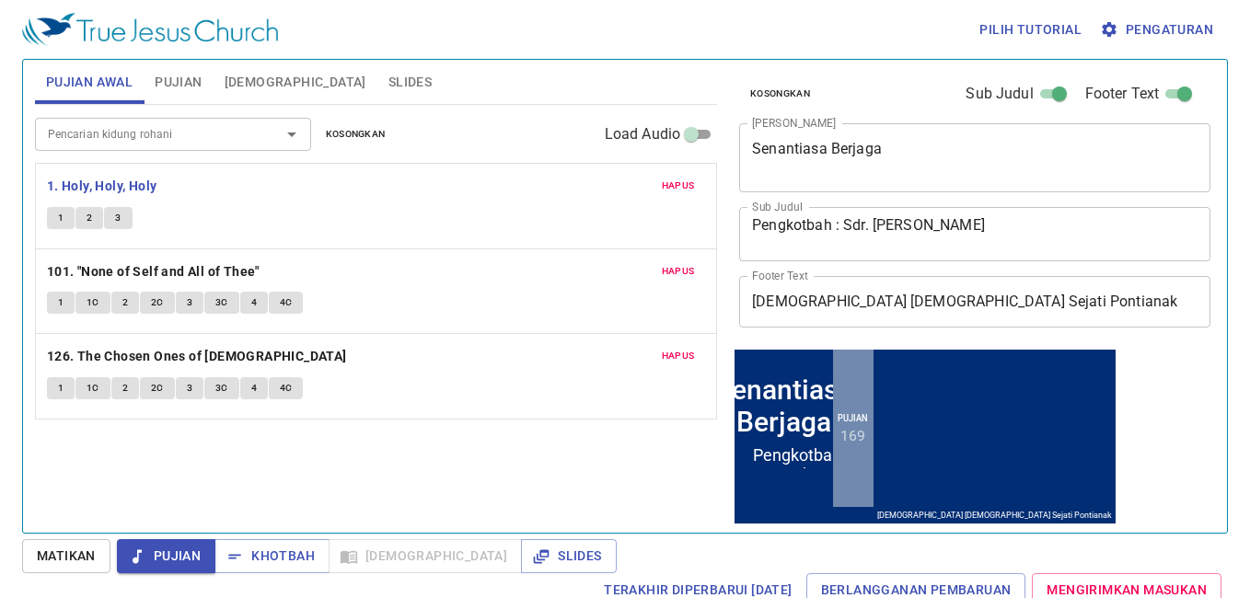
click at [60, 215] on span "1" at bounding box center [61, 218] width 6 height 17
click at [61, 226] on span "1" at bounding box center [61, 218] width 6 height 17
click at [216, 301] on span "3C" at bounding box center [221, 303] width 13 height 17
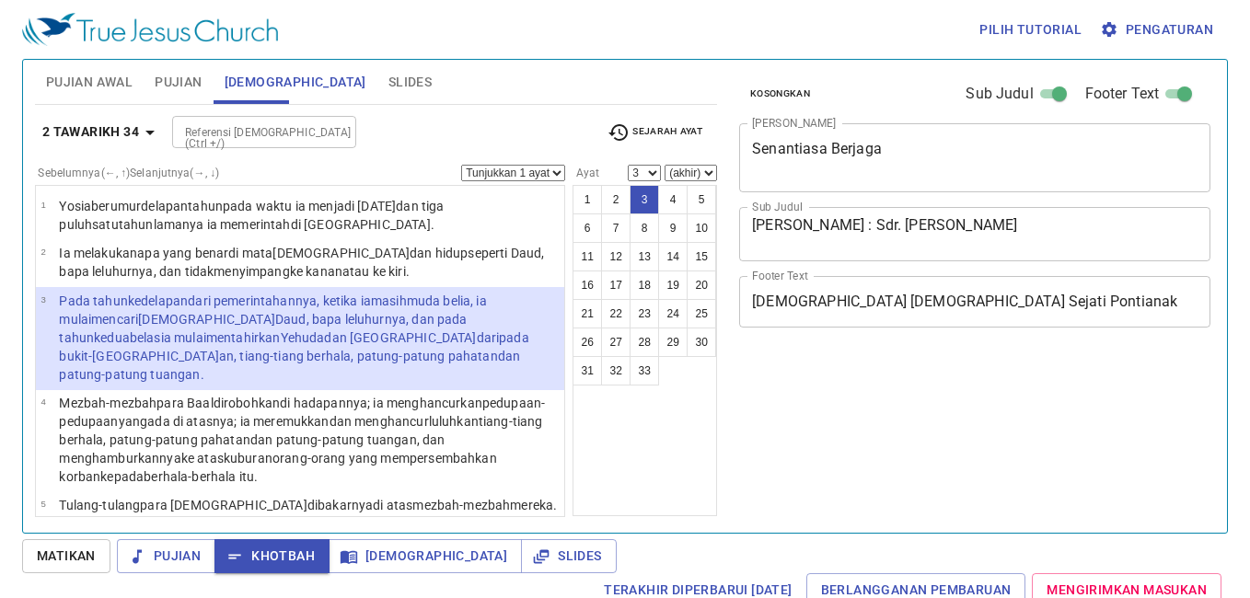
select select "3"
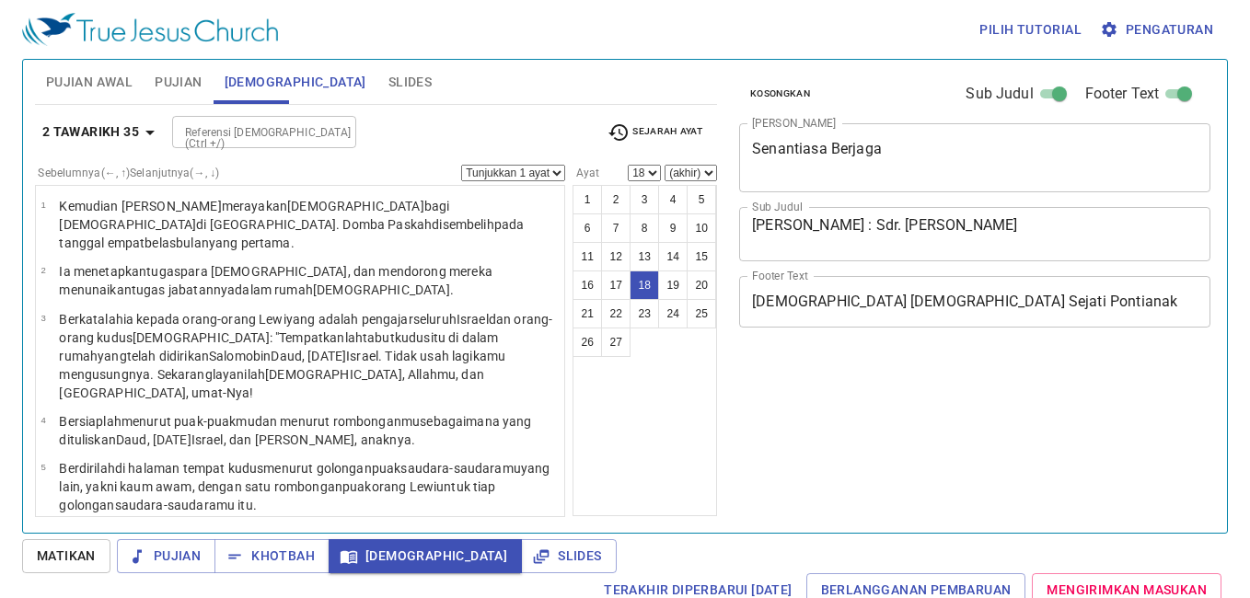
select select "18"
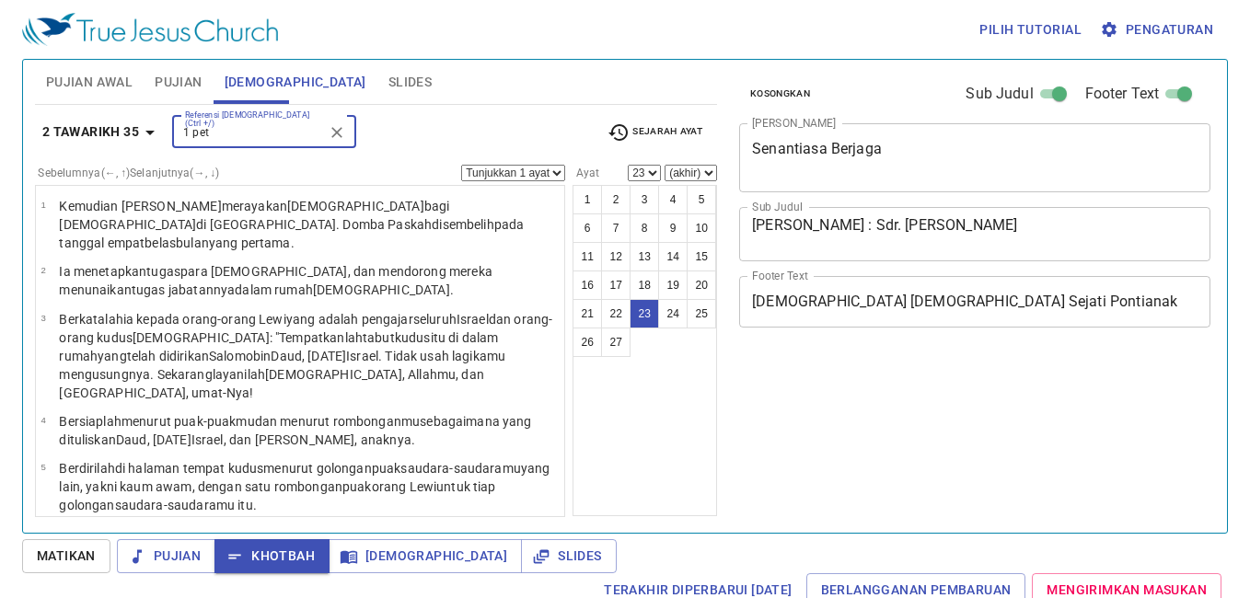
select select "23"
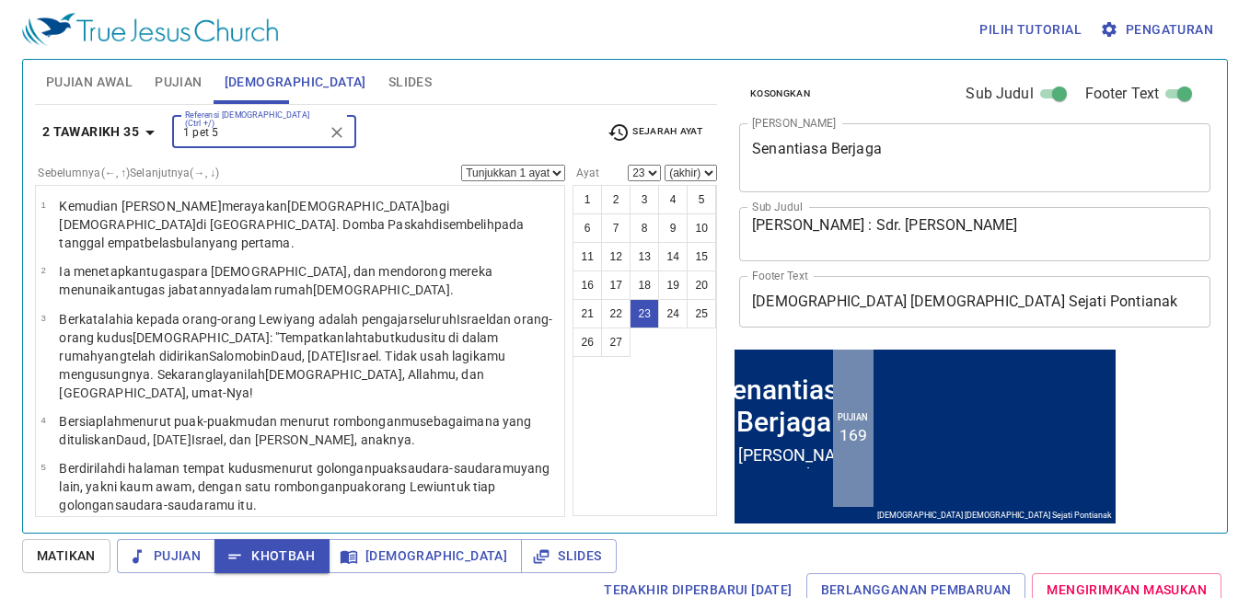
type input "1 pet 5"
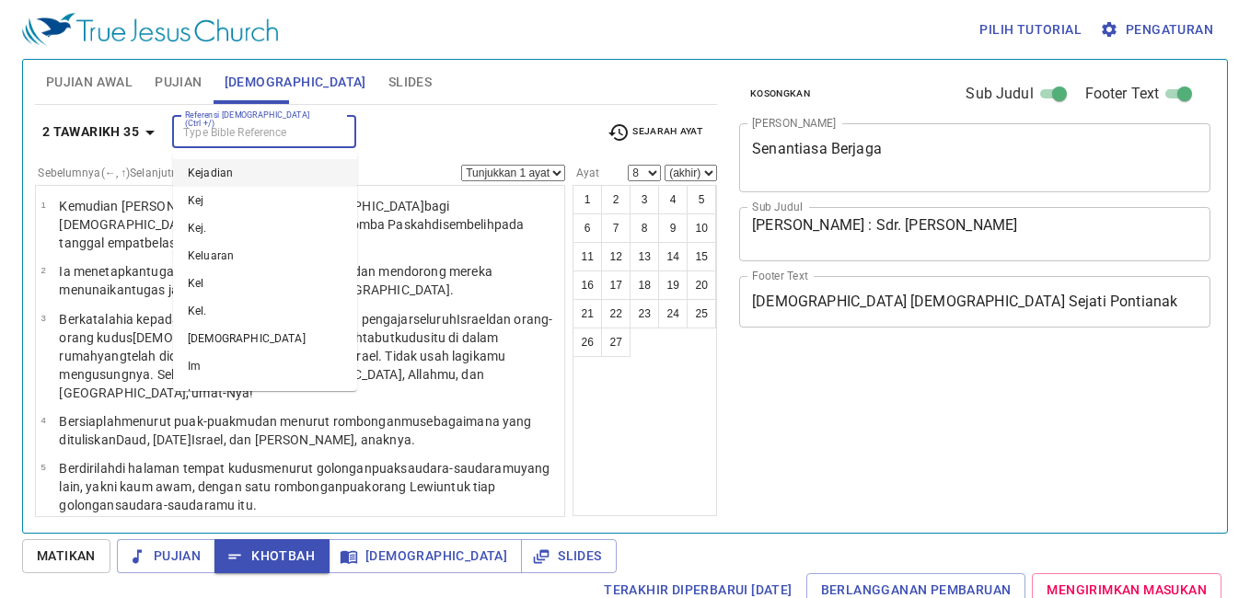
select select "8"
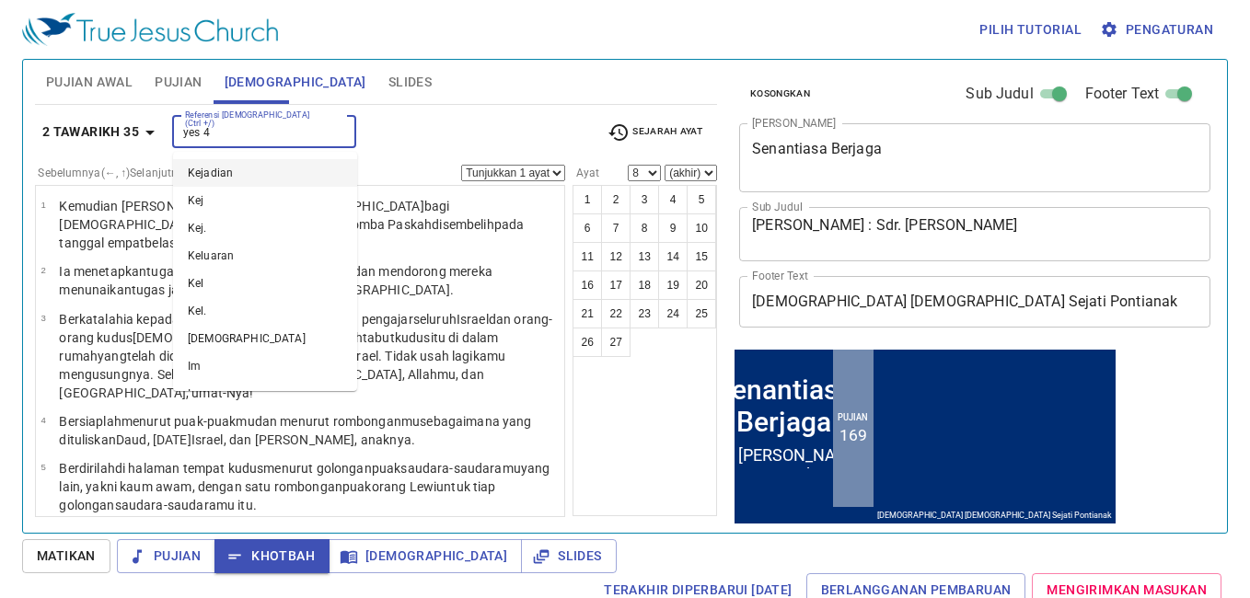
type input "yes 45"
click at [272, 133] on input "yes 45" at bounding box center [249, 132] width 143 height 21
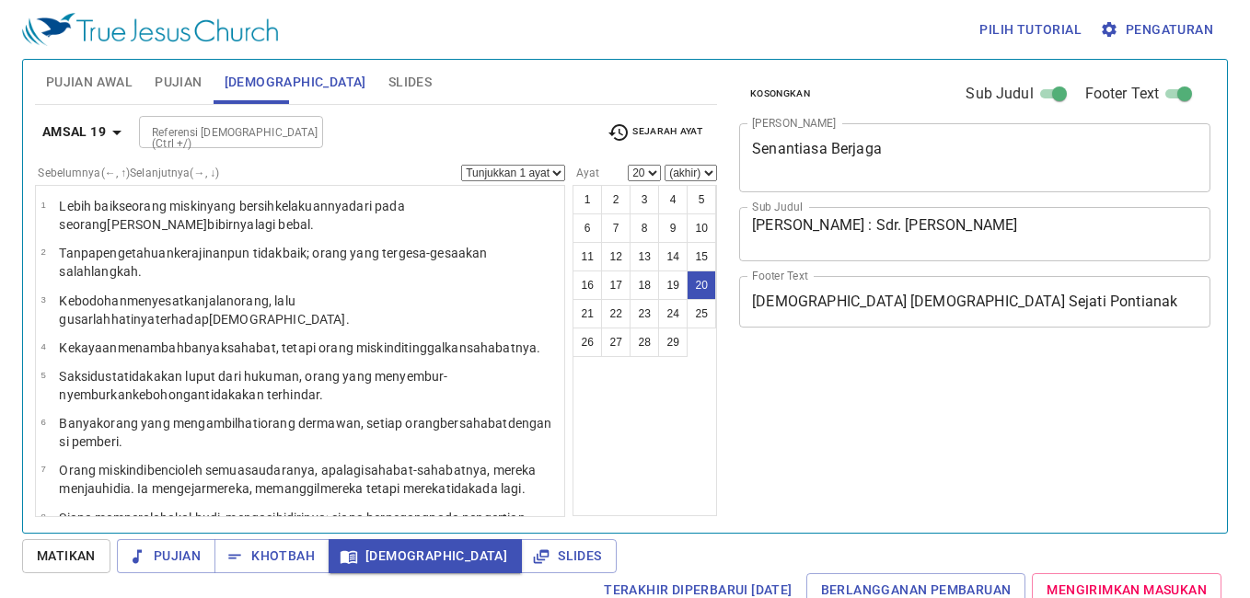
select select "20"
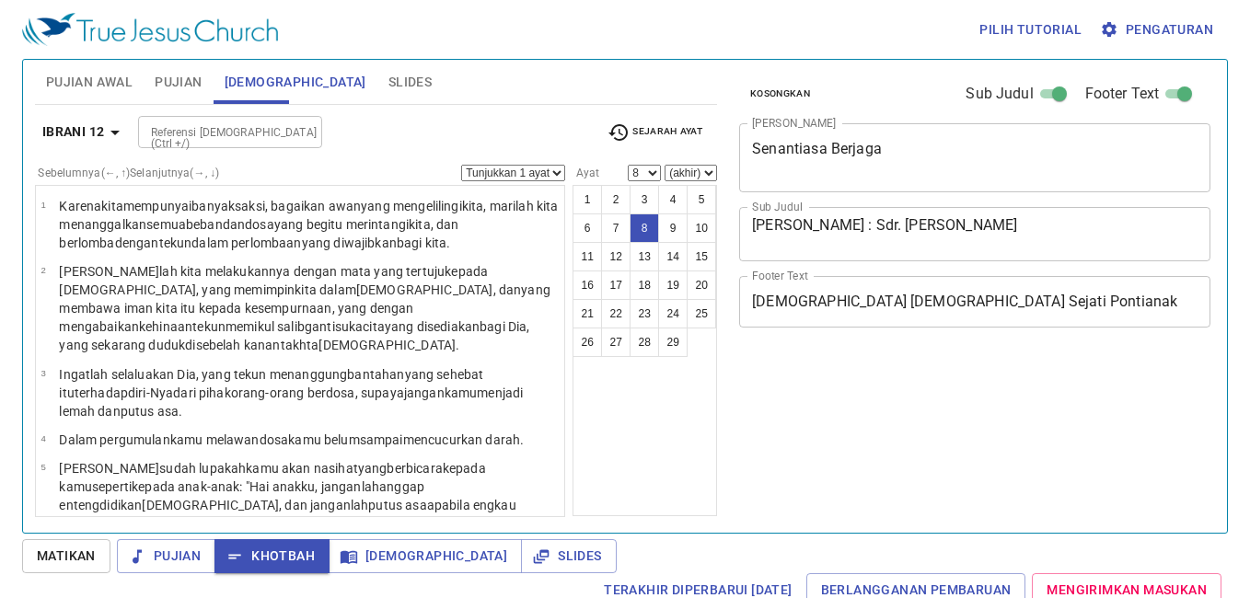
select select "8"
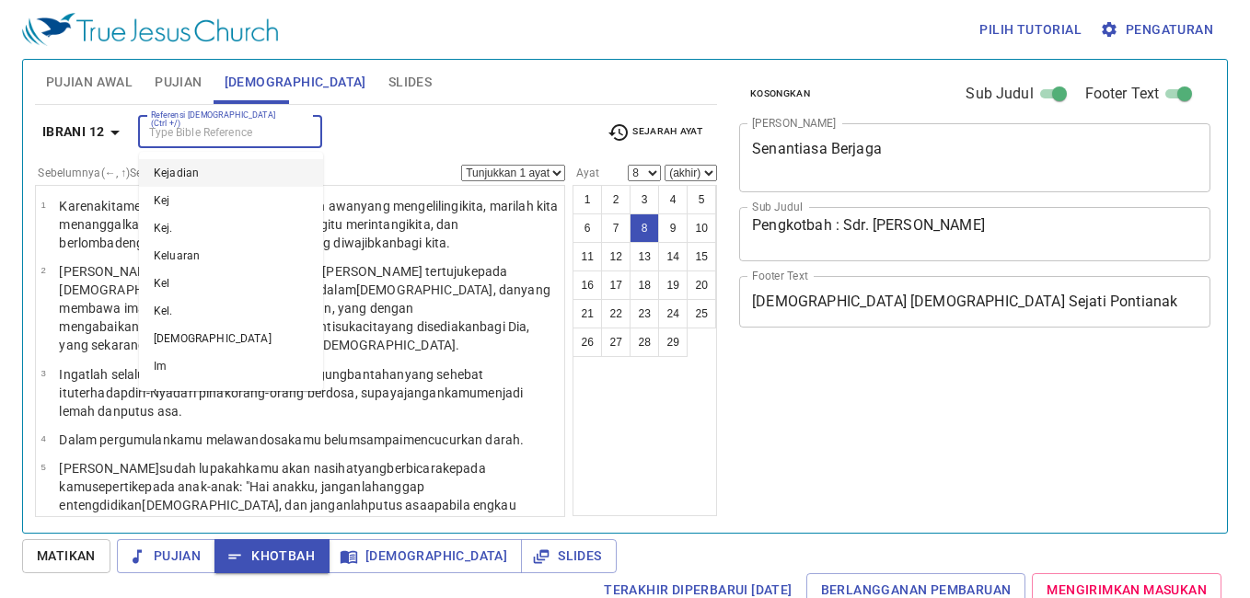
select select "8"
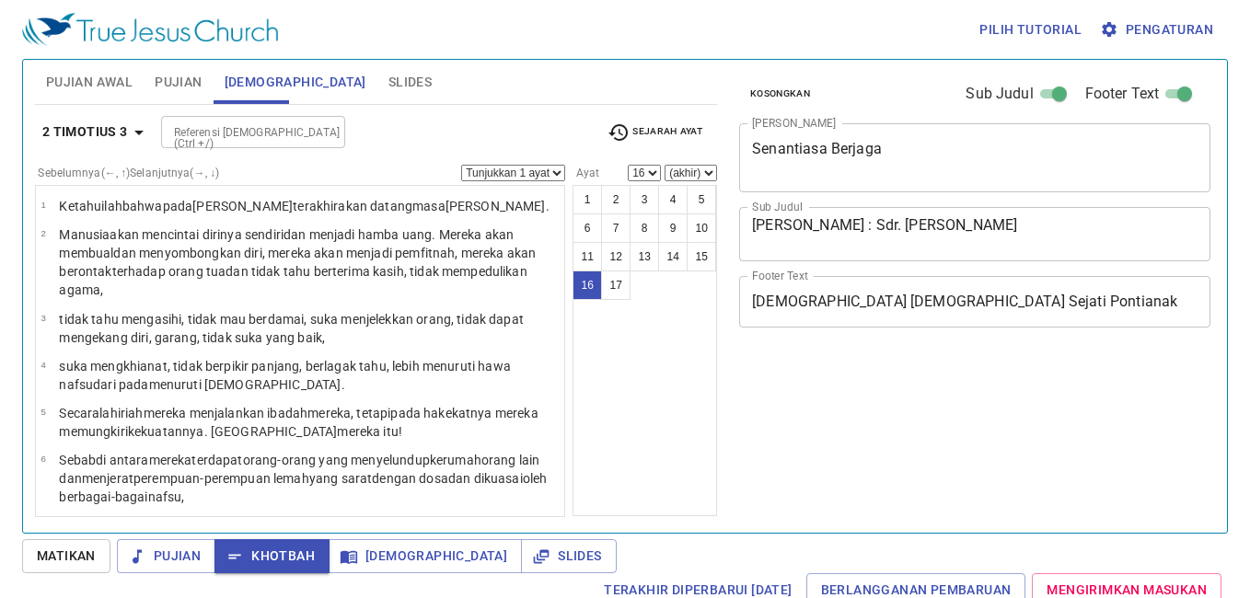
select select "16"
